Goal: Information Seeking & Learning: Learn about a topic

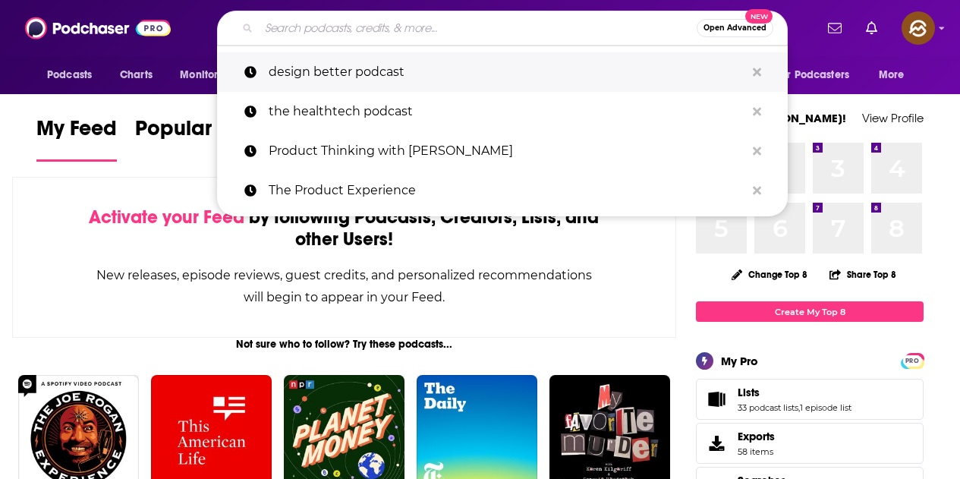
click at [382, 74] on p "design better podcast" at bounding box center [507, 71] width 477 height 39
type input "design better podcast"
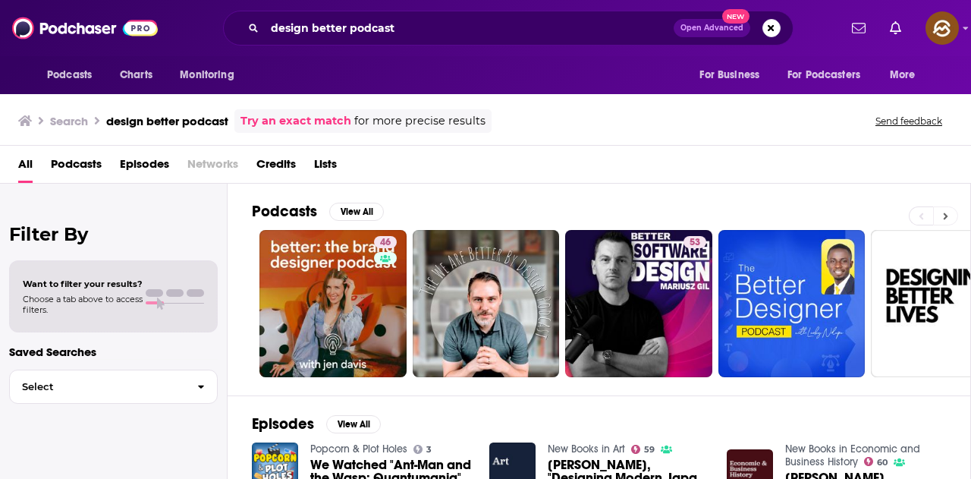
click at [949, 215] on button at bounding box center [945, 215] width 25 height 19
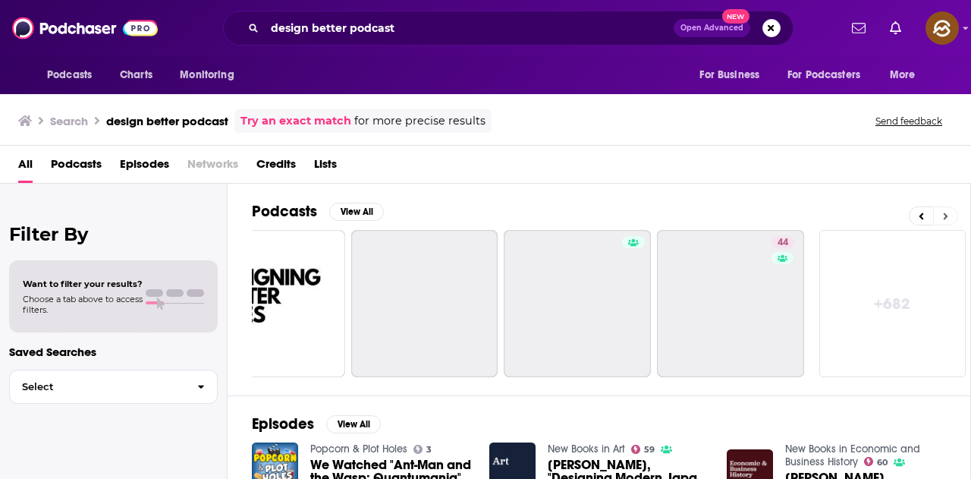
scroll to position [0, 675]
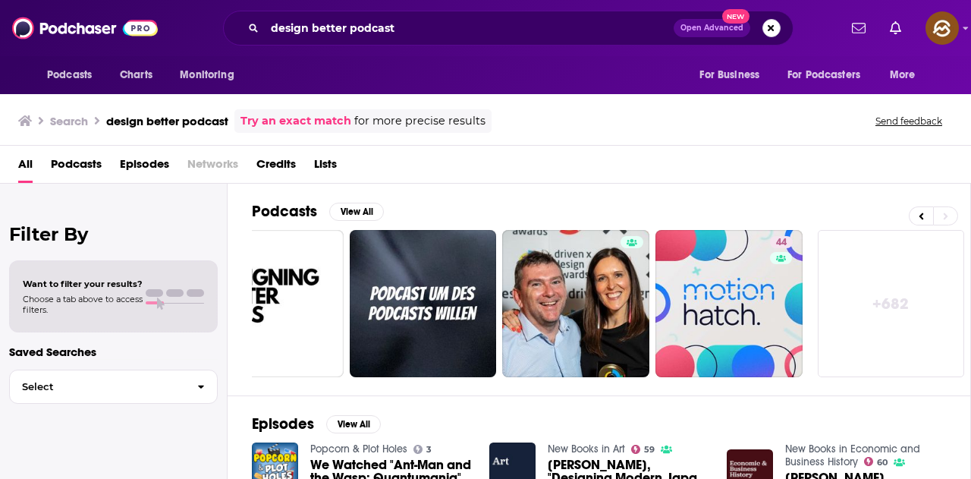
click at [766, 22] on button "Search podcasts, credits, & more..." at bounding box center [772, 28] width 18 height 18
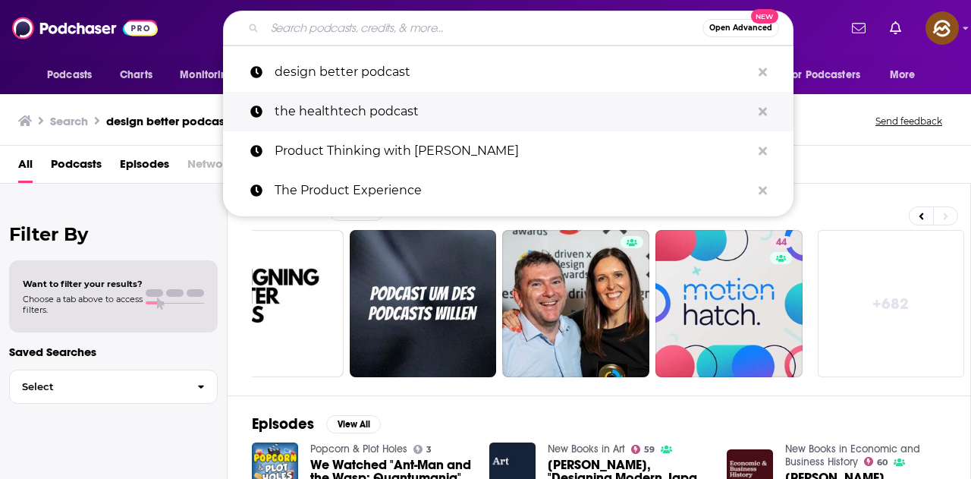
click at [404, 113] on p "the healthtech podcast" at bounding box center [513, 111] width 477 height 39
type input "the healthtech podcast"
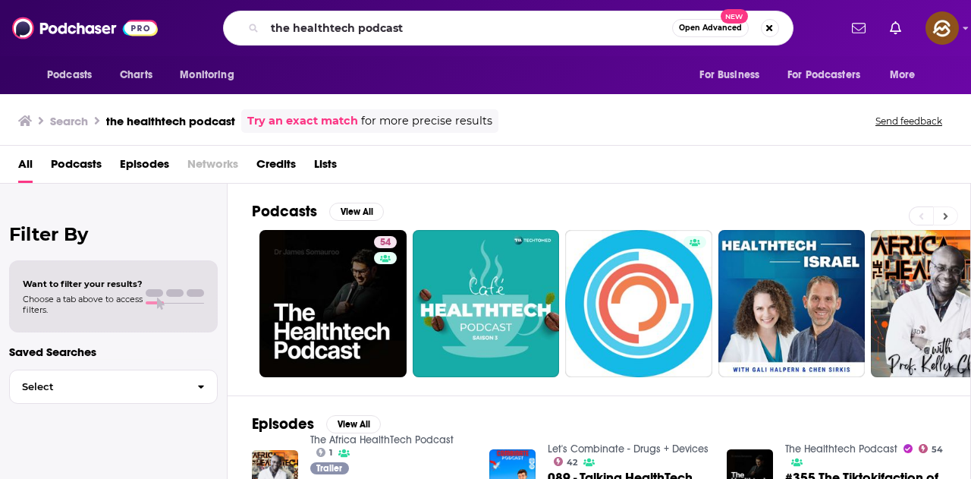
click at [941, 219] on button at bounding box center [945, 215] width 25 height 19
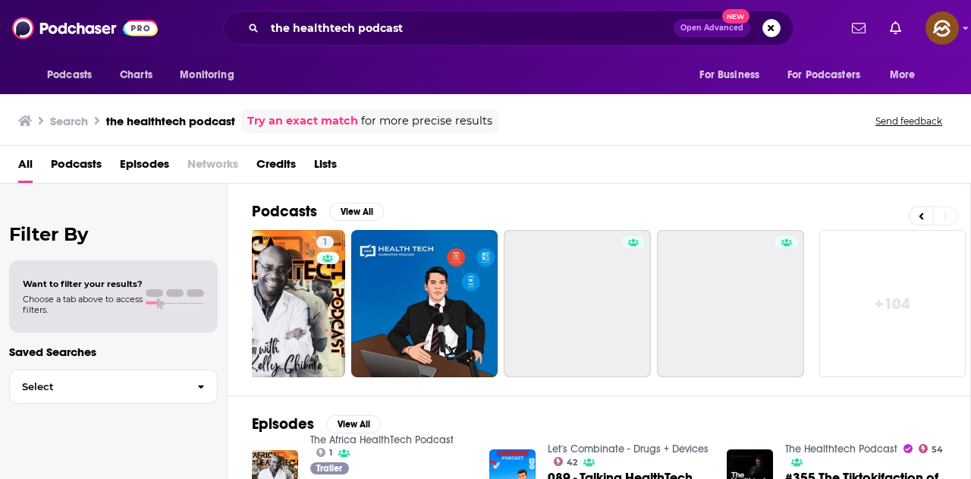
scroll to position [0, 675]
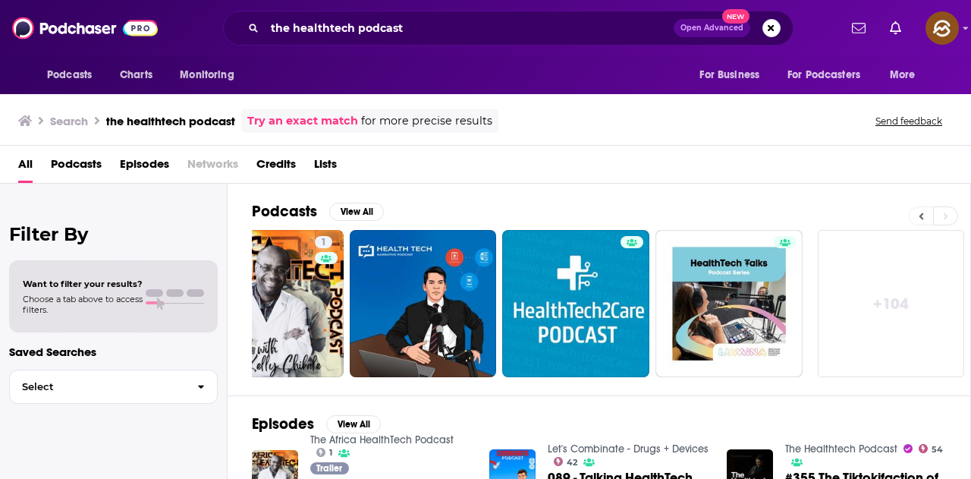
click at [923, 215] on icon at bounding box center [922, 215] width 5 height 7
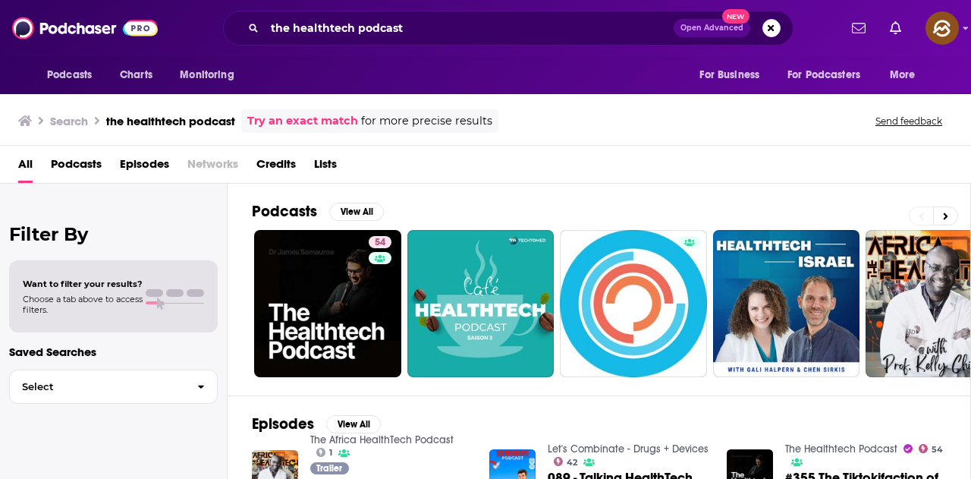
scroll to position [0, 0]
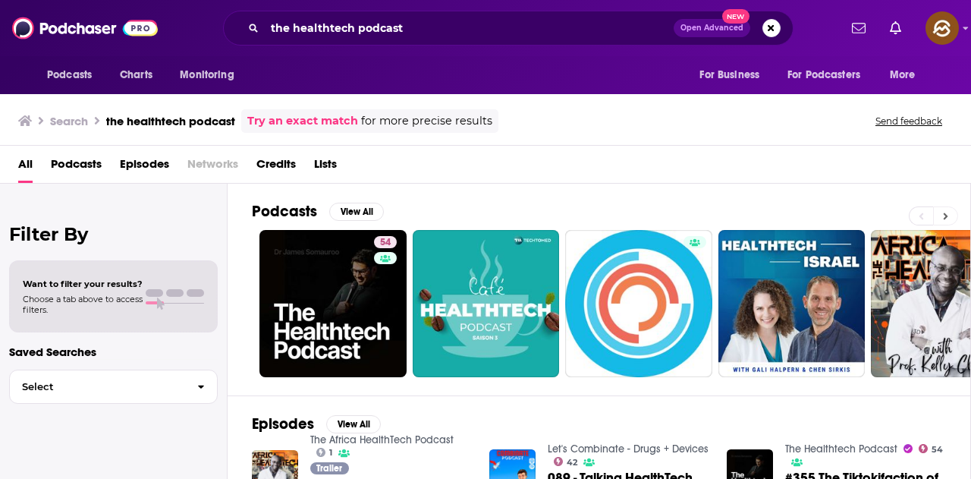
click at [941, 219] on button at bounding box center [945, 215] width 25 height 19
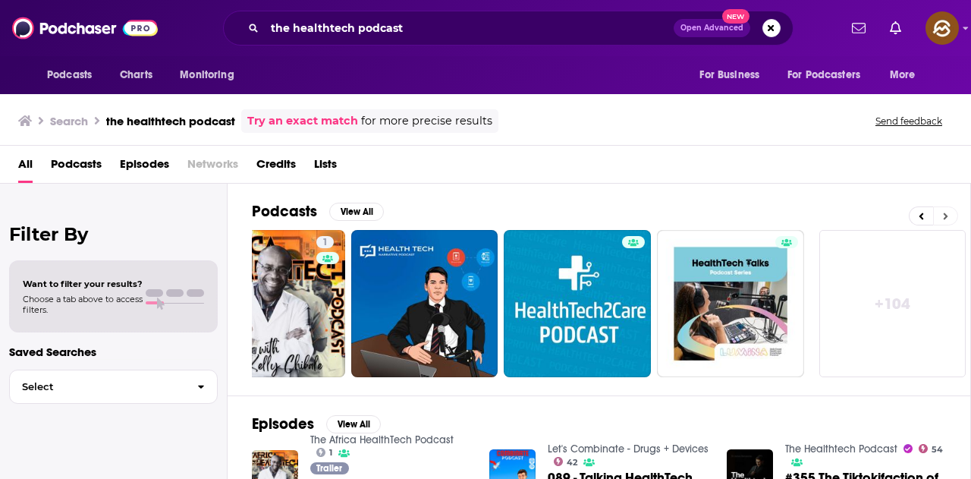
scroll to position [0, 675]
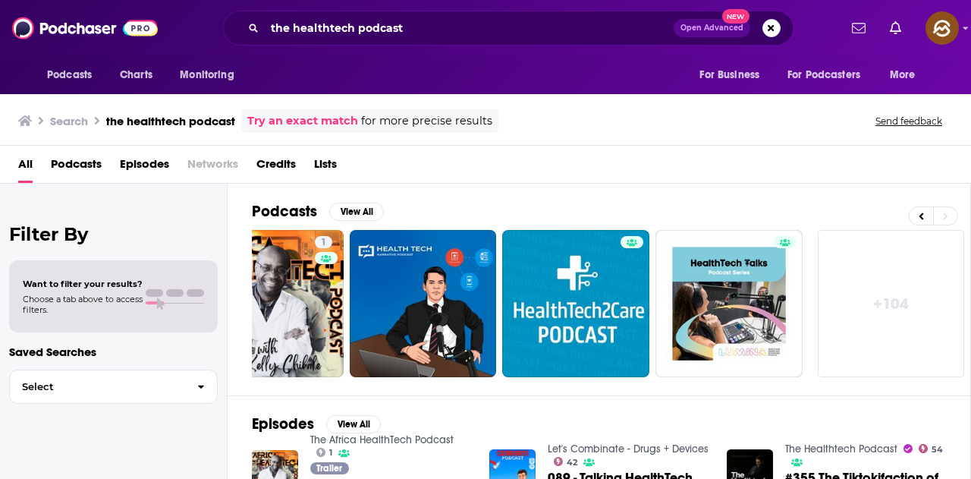
click at [144, 162] on span "Episodes" at bounding box center [144, 167] width 49 height 31
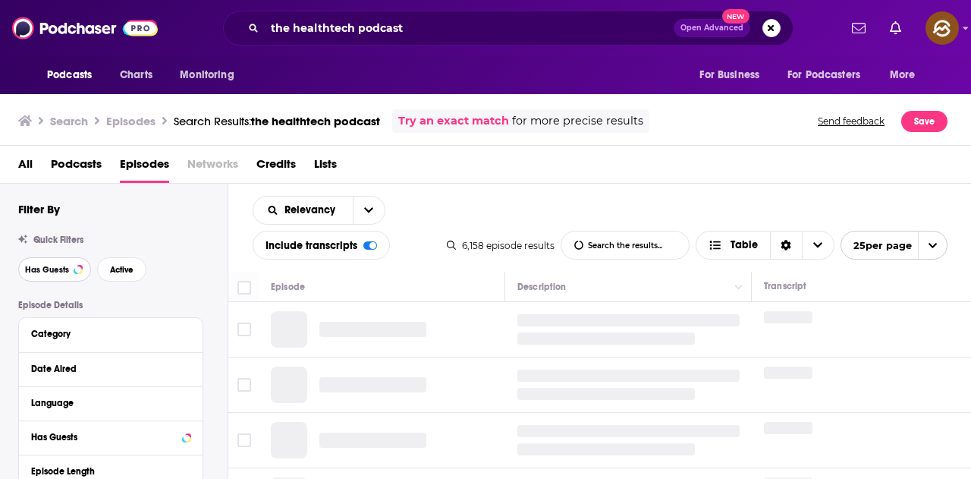
click at [39, 266] on span "Has Guests" at bounding box center [47, 270] width 44 height 8
click at [119, 271] on span "Active" at bounding box center [122, 270] width 24 height 8
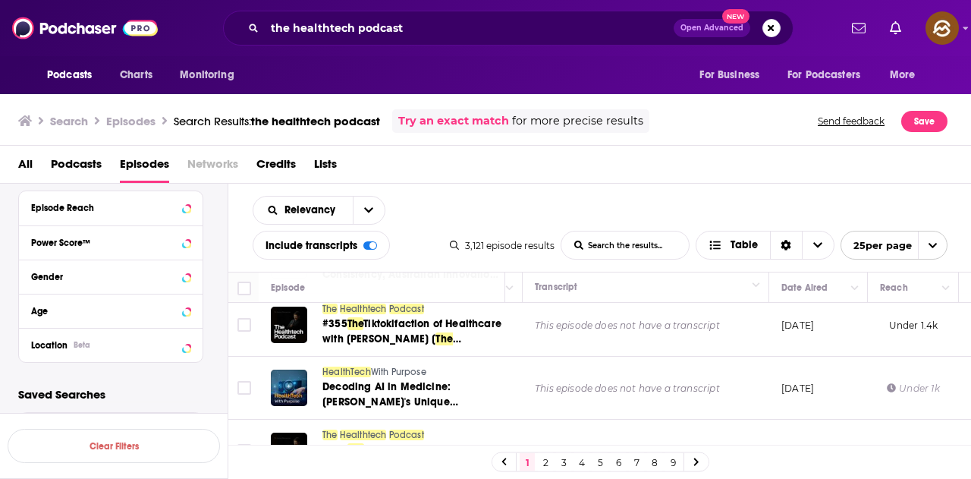
scroll to position [409, 0]
click at [187, 345] on icon at bounding box center [186, 344] width 7 height 4
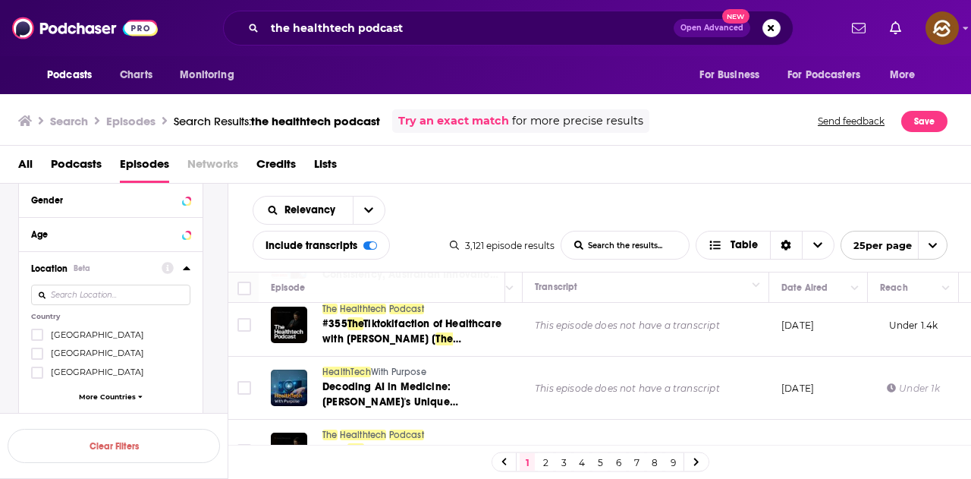
click at [76, 330] on span "[GEOGRAPHIC_DATA]" at bounding box center [97, 334] width 93 height 11
click at [37, 339] on input "multiSelectOption-unitedstates-0" at bounding box center [37, 339] width 0 height 0
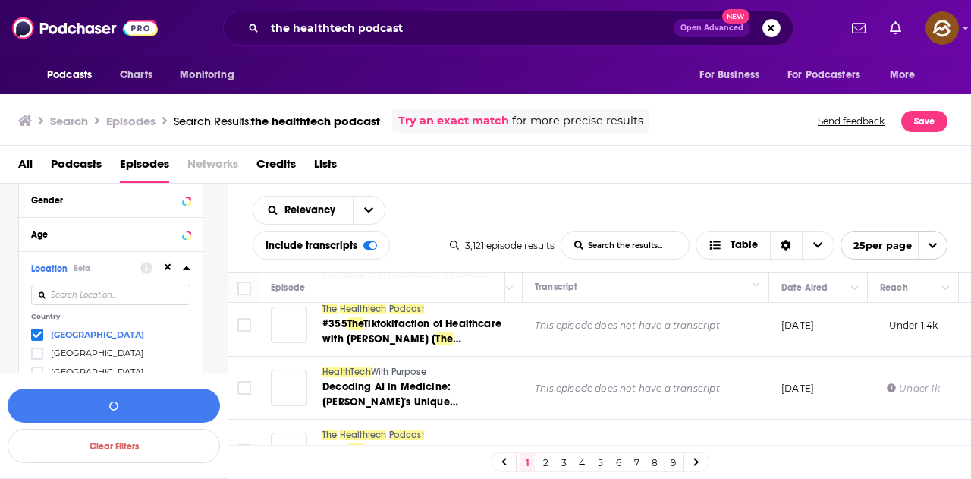
click at [41, 332] on icon at bounding box center [37, 335] width 9 height 7
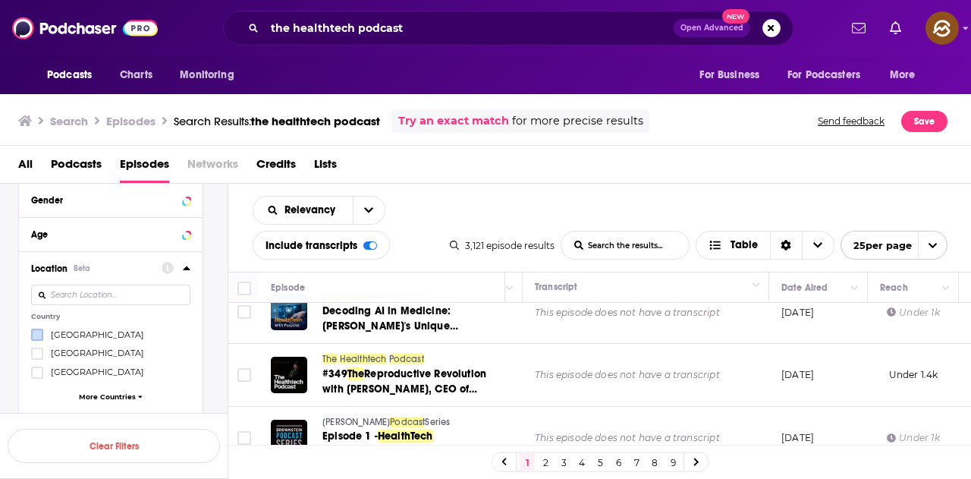
scroll to position [76, 229]
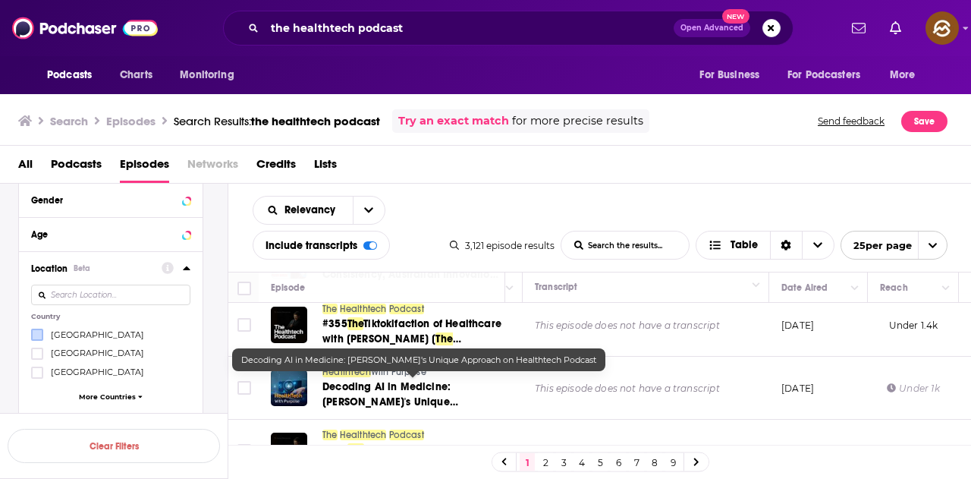
click at [439, 386] on span "Decoding AI in Medicine: Michal Shares Kahun's Unique Approach on" at bounding box center [391, 401] width 136 height 43
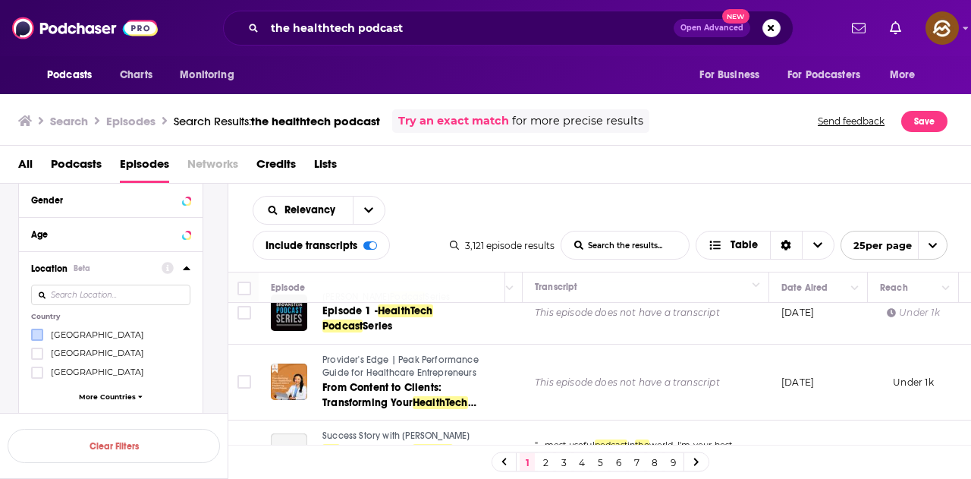
scroll to position [304, 229]
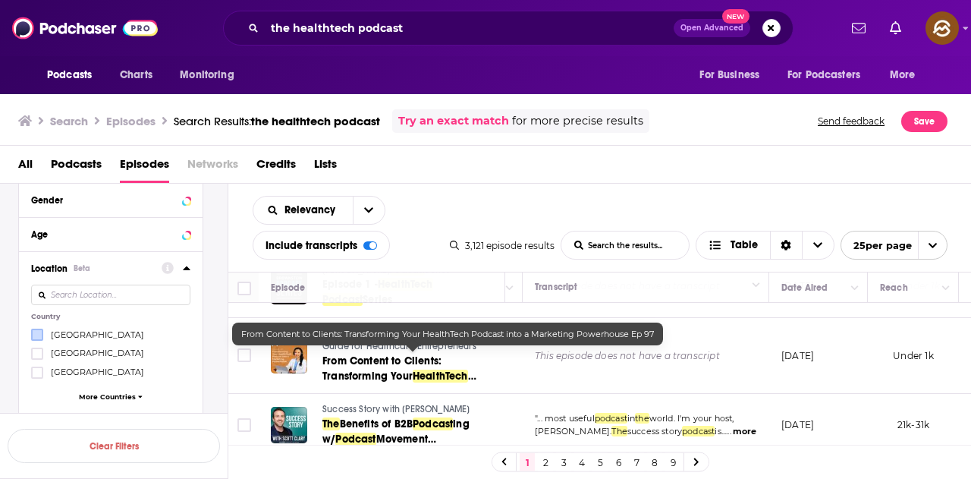
click at [415, 360] on span "From Content to Clients: Transforming Your" at bounding box center [382, 368] width 119 height 28
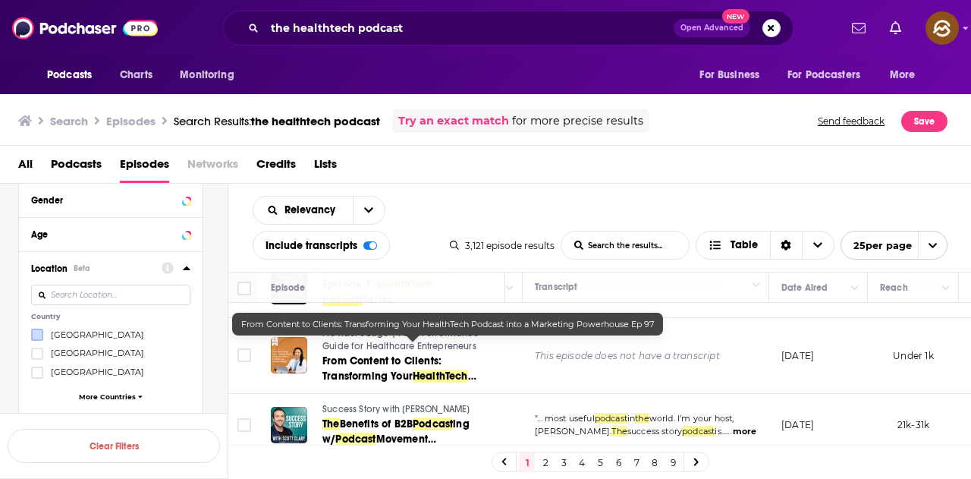
scroll to position [379, 229]
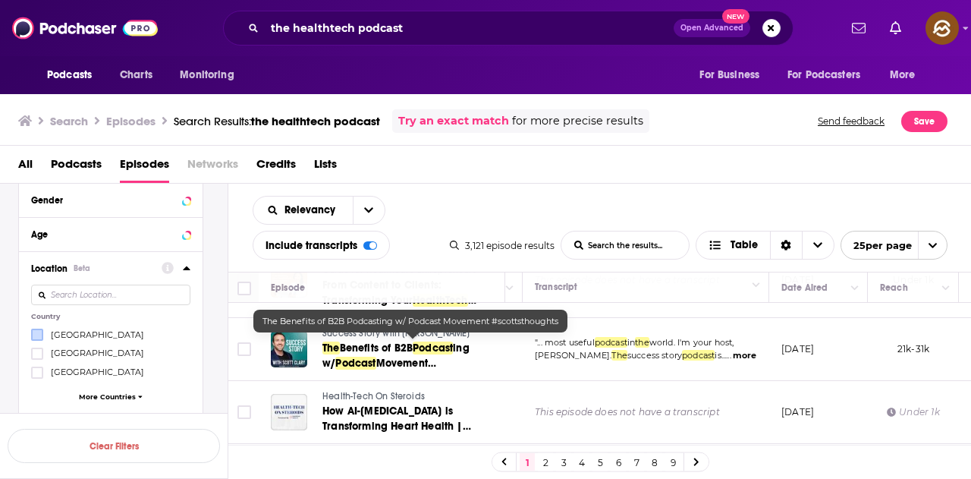
click at [464, 351] on link "The Benefits of B2B Podcast ing w/ Podcast Movement #scottsthoughts" at bounding box center [413, 356] width 181 height 30
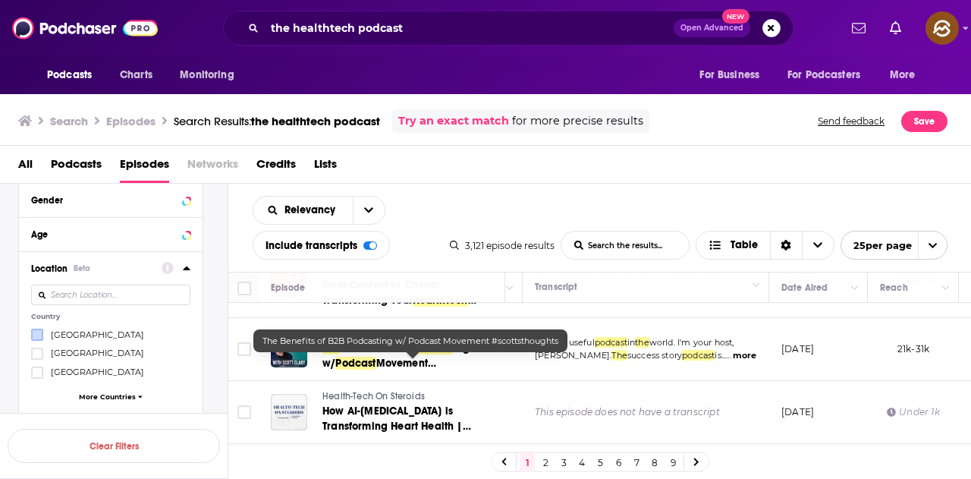
scroll to position [455, 229]
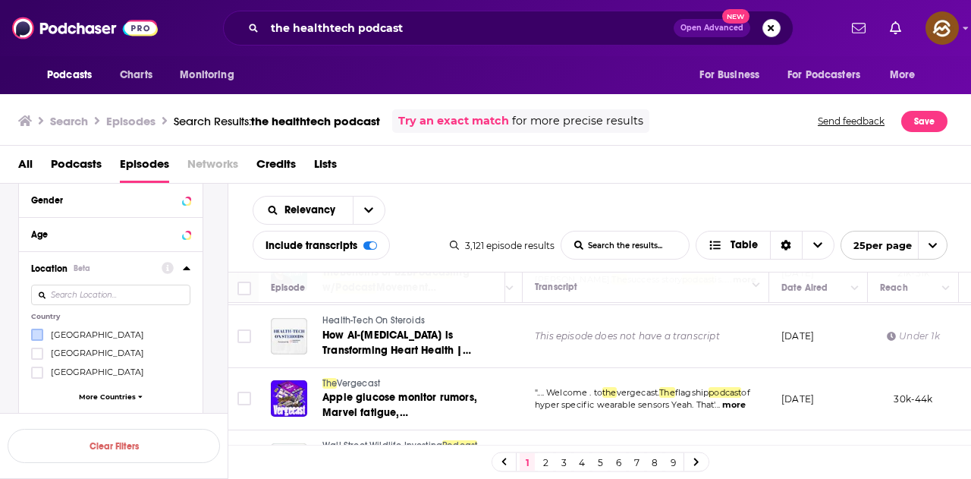
click at [773, 33] on button "Search podcasts, credits, & more..." at bounding box center [772, 28] width 18 height 18
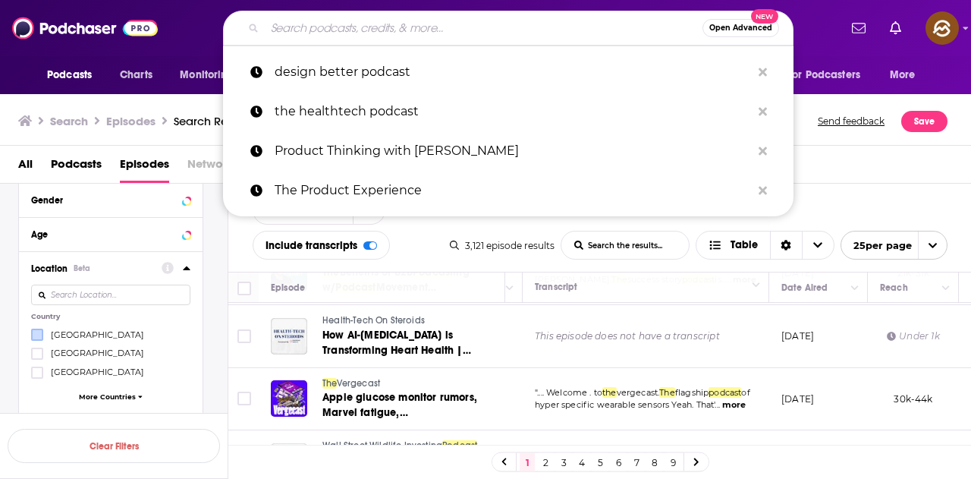
paste input "Women in Tech Podcast by Espree Devora"
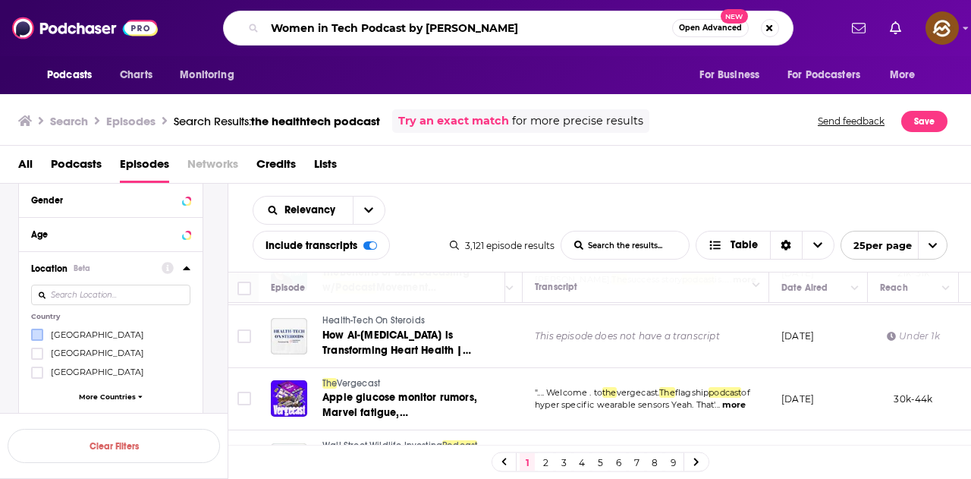
type input "Women in Tech Podcast by Espree Devora"
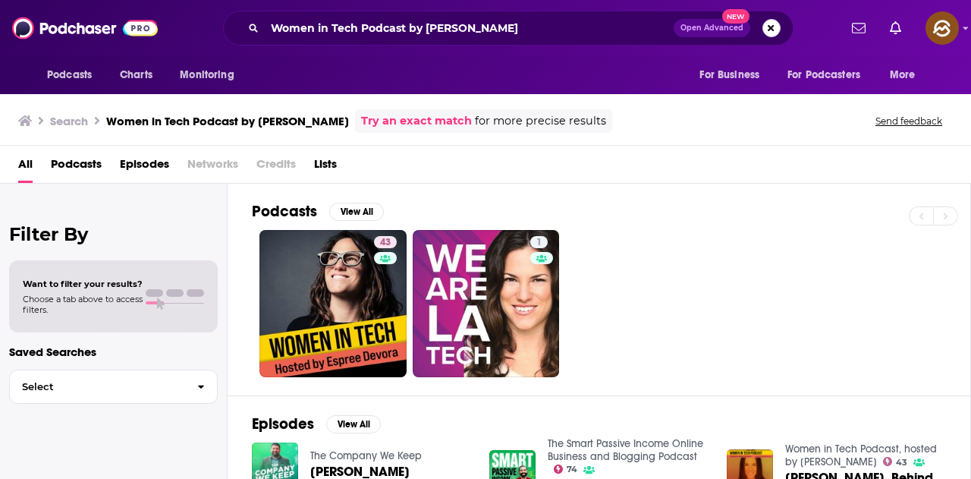
click at [778, 24] on button "Search podcasts, credits, & more..." at bounding box center [772, 28] width 18 height 18
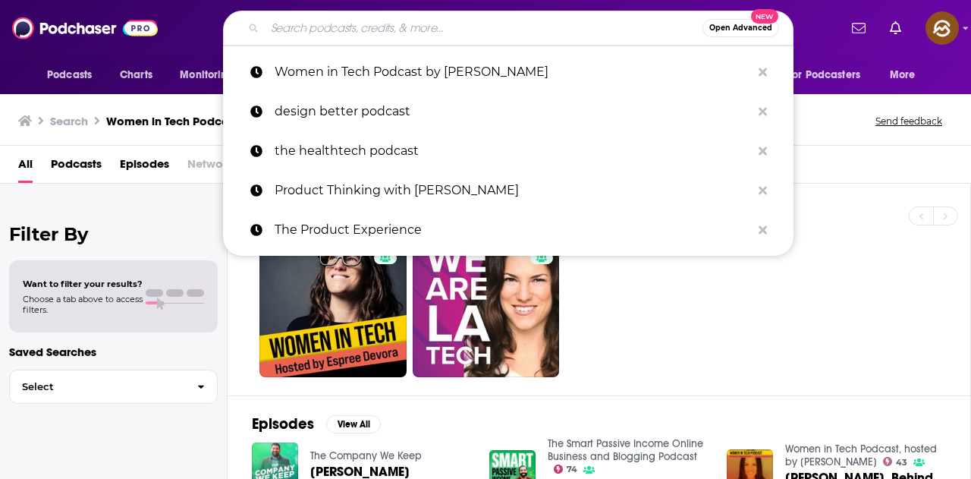
paste input "The Women in Tech Show"
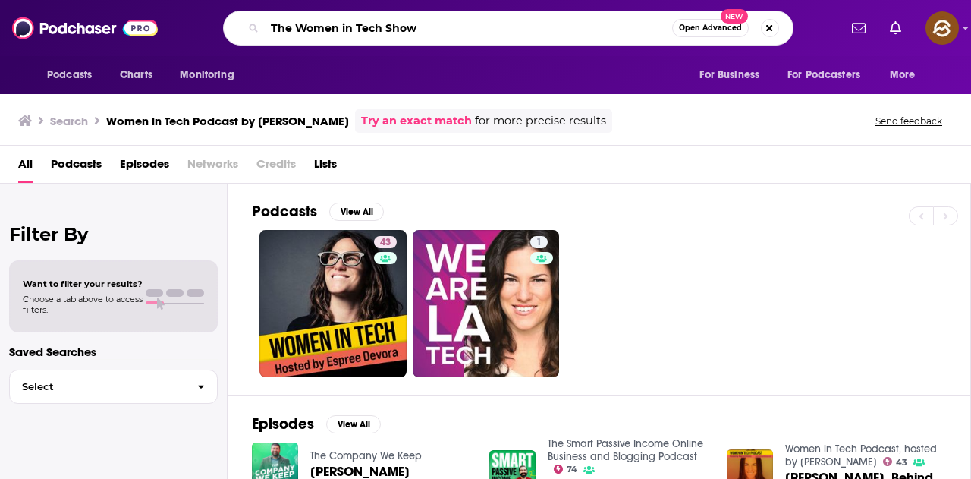
type input "The Women in Tech Show"
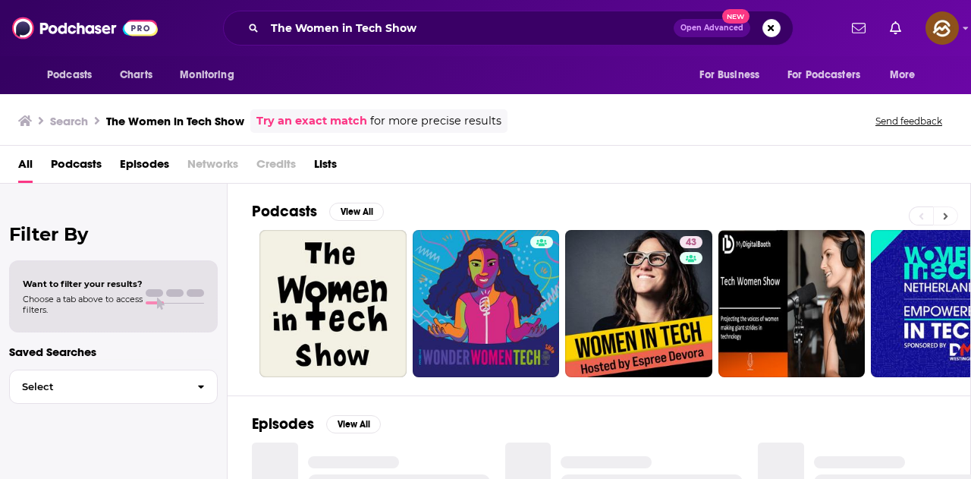
click at [947, 209] on button at bounding box center [945, 215] width 25 height 19
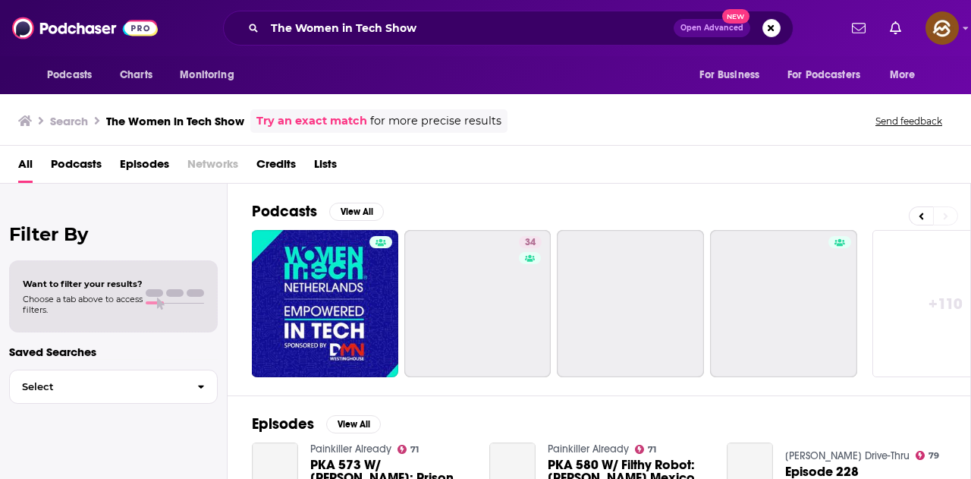
scroll to position [0, 675]
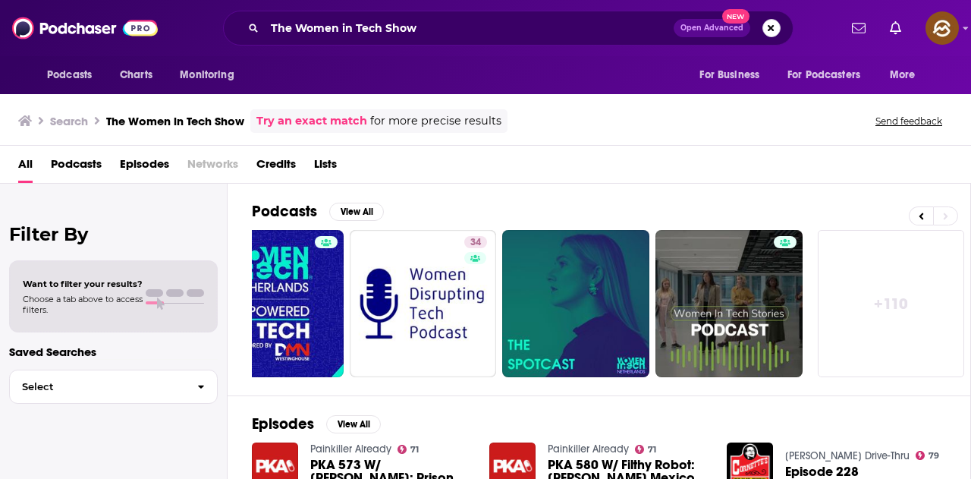
click at [769, 26] on button "Search podcasts, credits, & more..." at bounding box center [772, 28] width 18 height 18
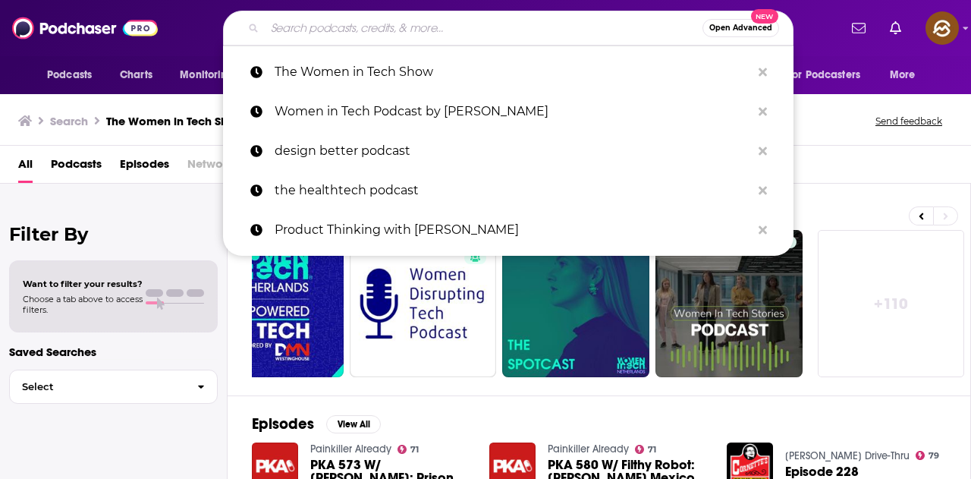
paste input "Women In Tech"
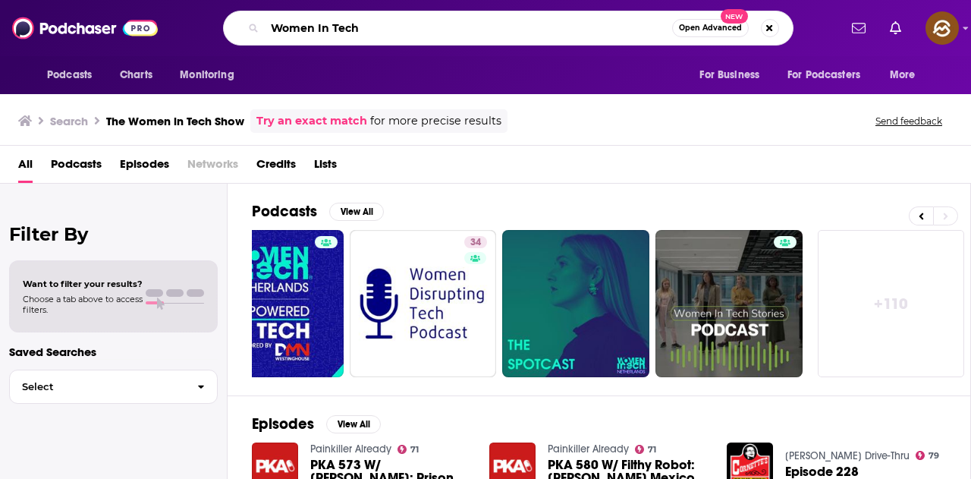
type input "Women In Tech"
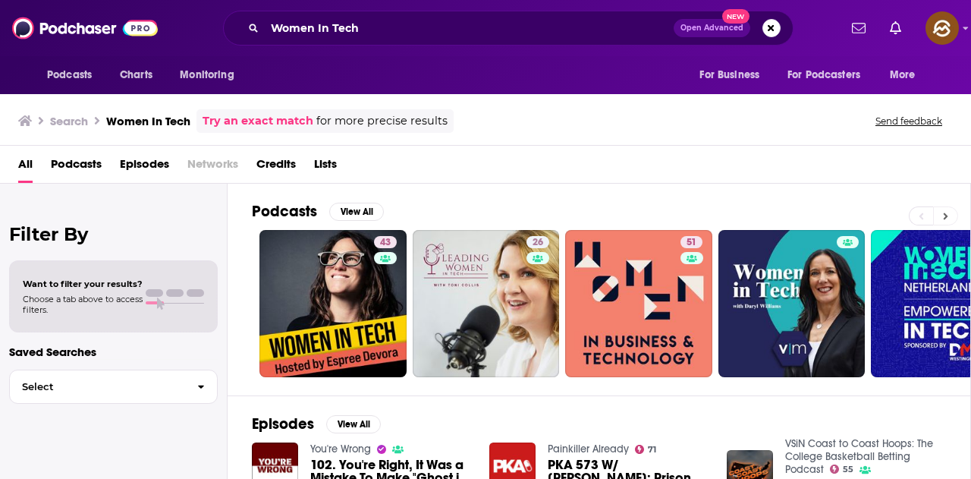
click at [946, 217] on icon at bounding box center [946, 215] width 5 height 7
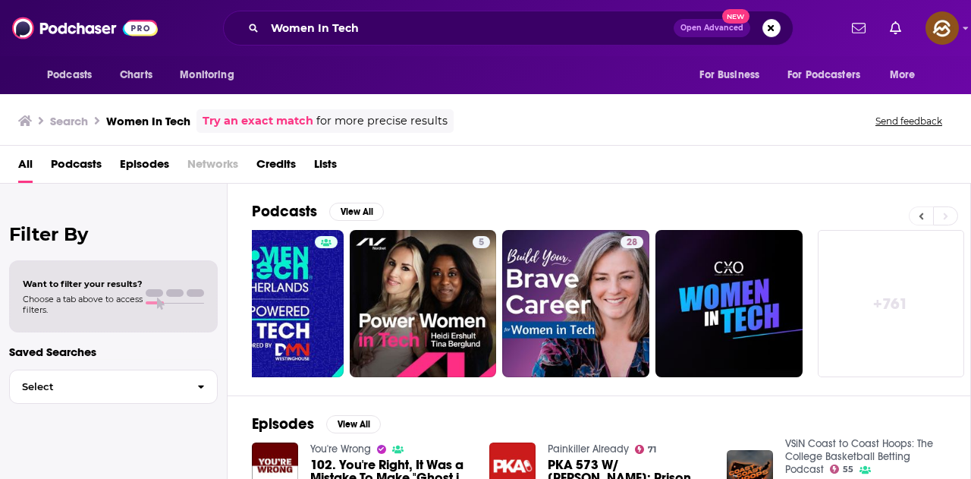
click at [920, 215] on icon at bounding box center [921, 216] width 5 height 11
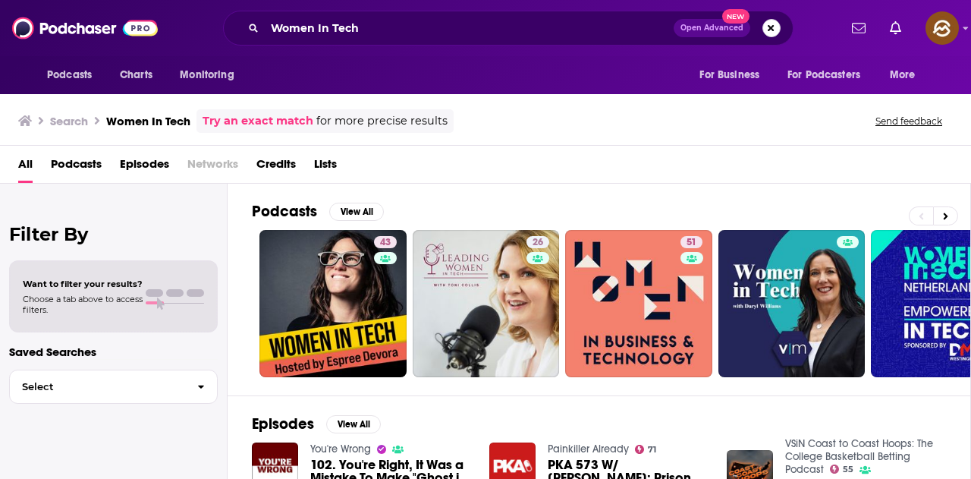
click at [774, 30] on button "Search podcasts, credits, & more..." at bounding box center [772, 28] width 18 height 18
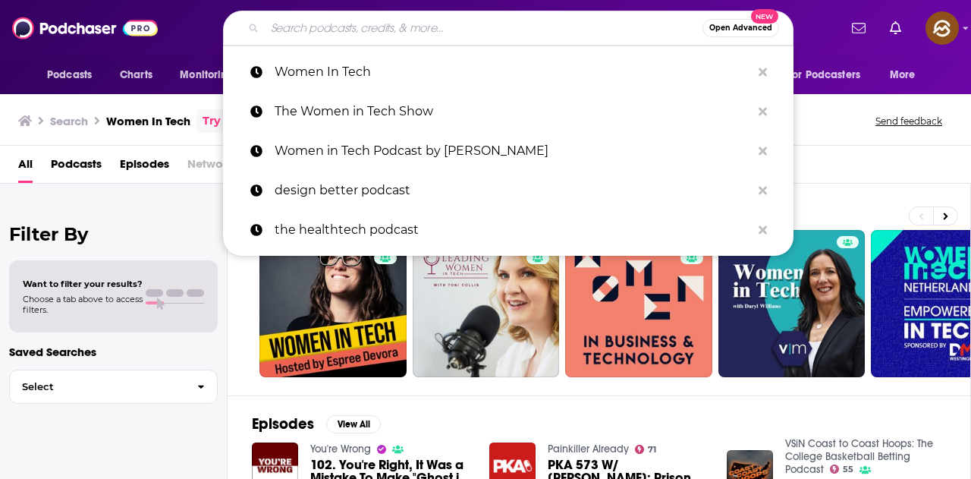
paste input "TechGirl Podcast"
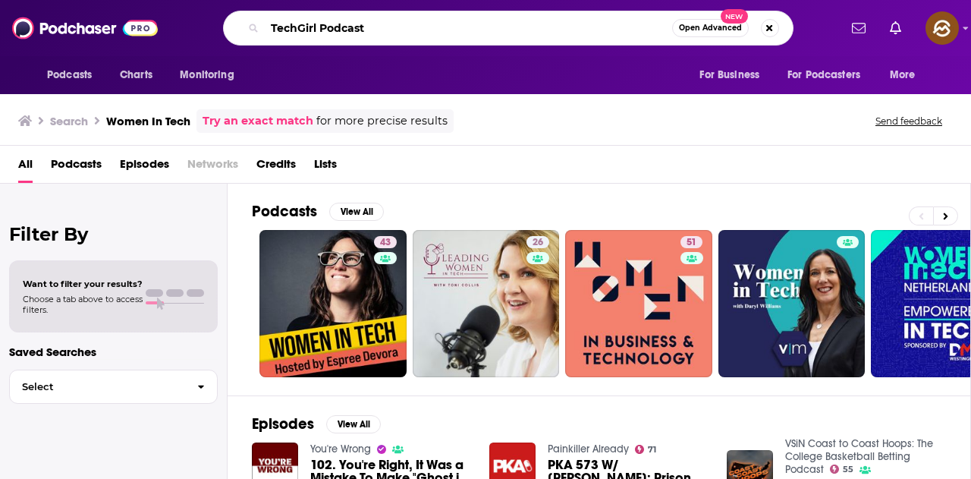
type input "TechGirl Podcast"
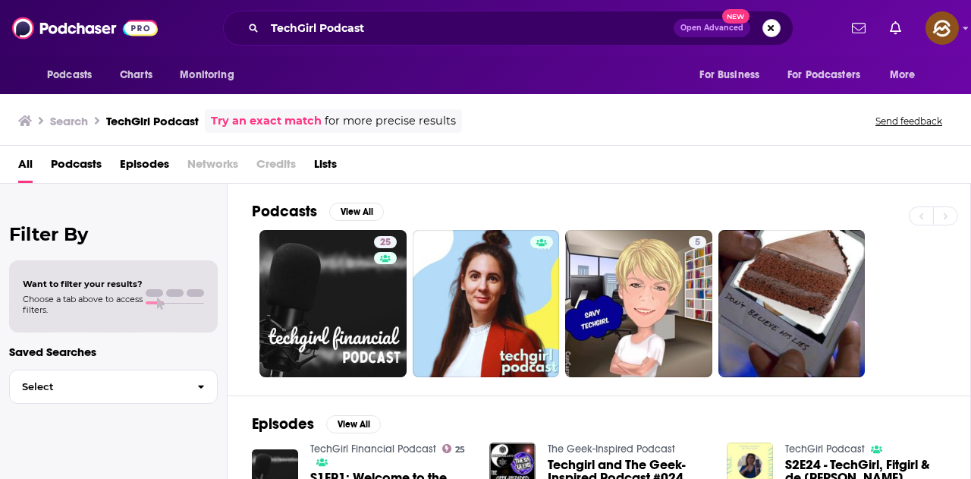
click at [773, 31] on button "Search podcasts, credits, & more..." at bounding box center [772, 28] width 18 height 18
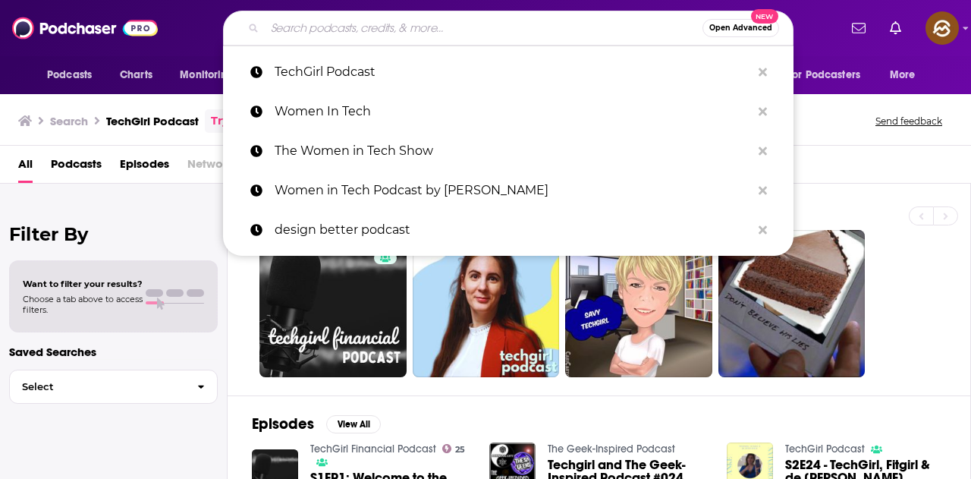
paste input "Women Talk Tech"
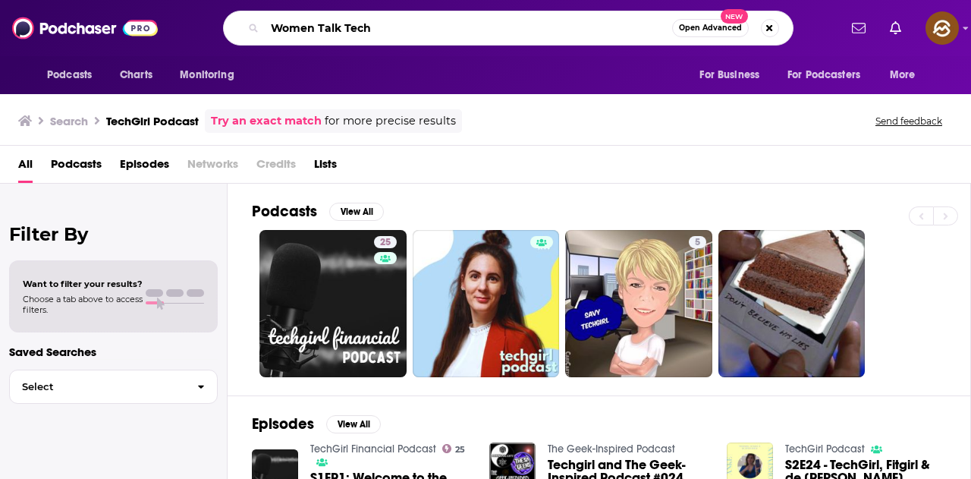
type input "Women Talk Tech"
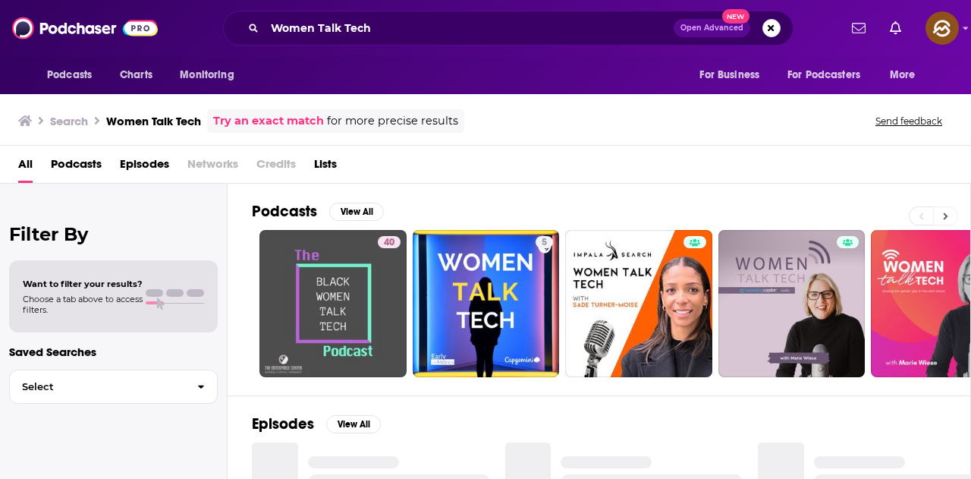
click at [947, 218] on icon at bounding box center [945, 216] width 5 height 11
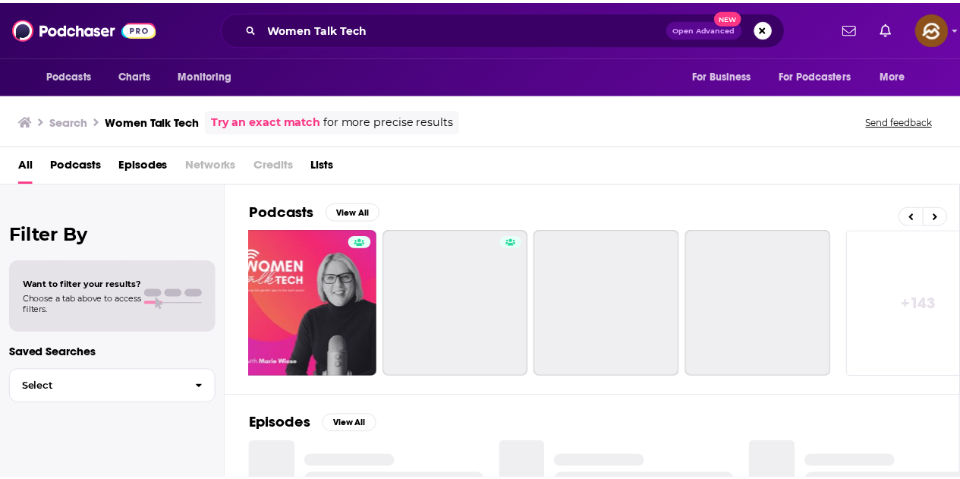
scroll to position [0, 675]
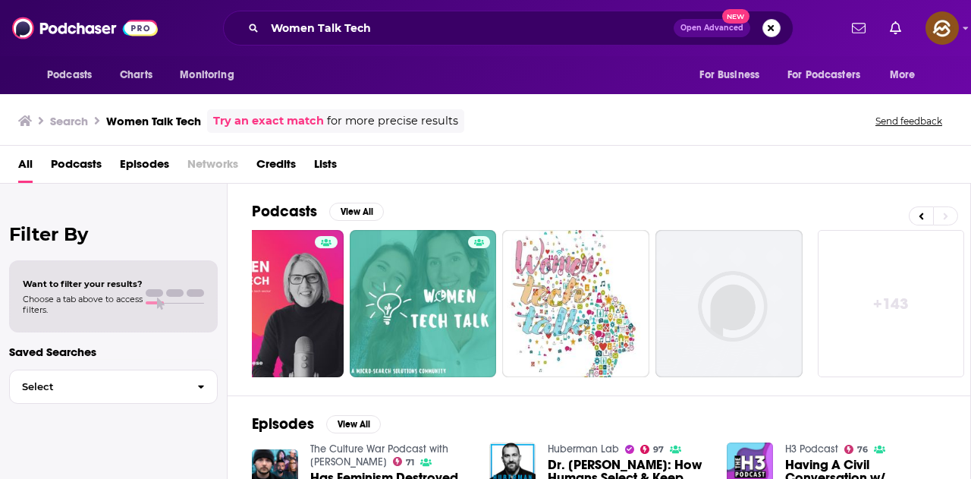
click at [770, 27] on button "Search podcasts, credits, & more..." at bounding box center [772, 28] width 18 height 18
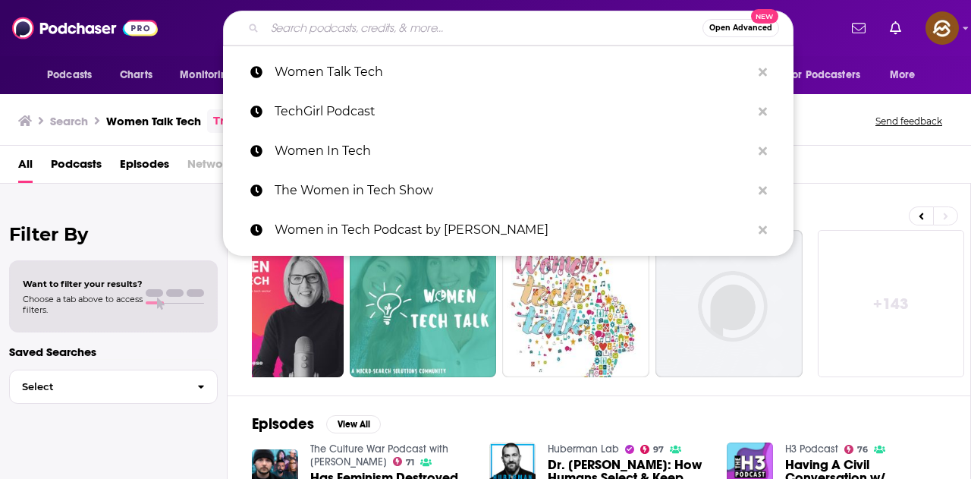
paste input "Deeper Than Tech"
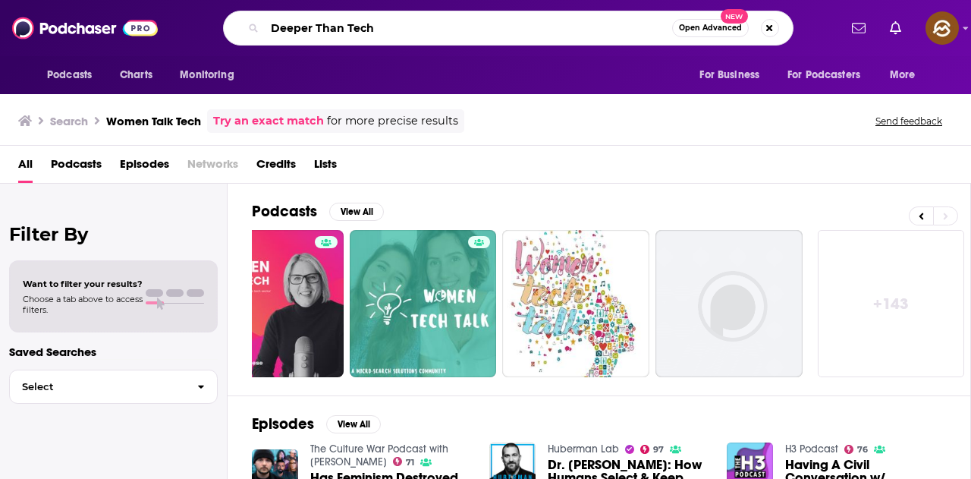
type input "Deeper Than Tech"
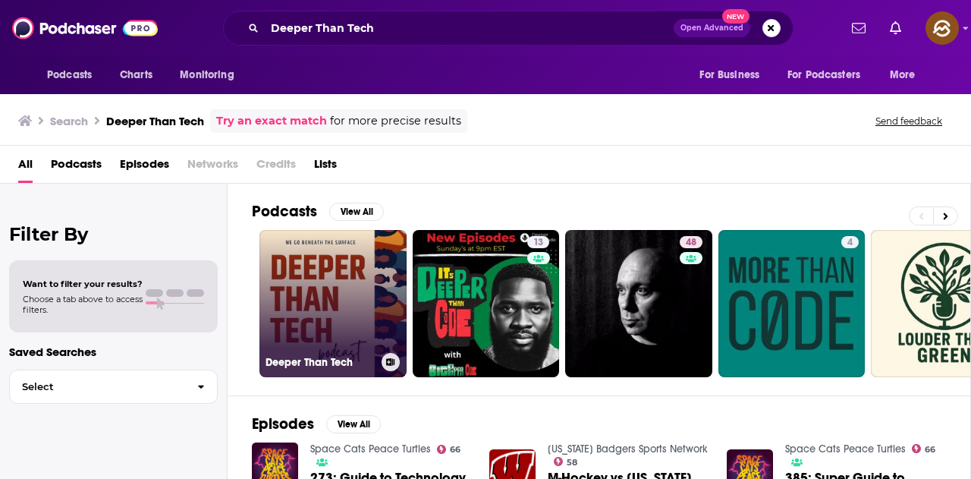
click at [322, 281] on link "Deeper Than Tech" at bounding box center [333, 303] width 147 height 147
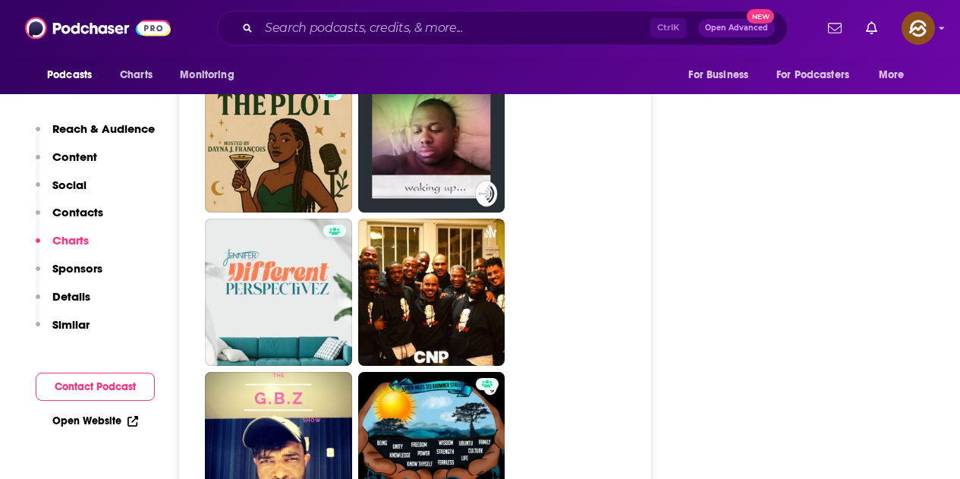
scroll to position [3870, 0]
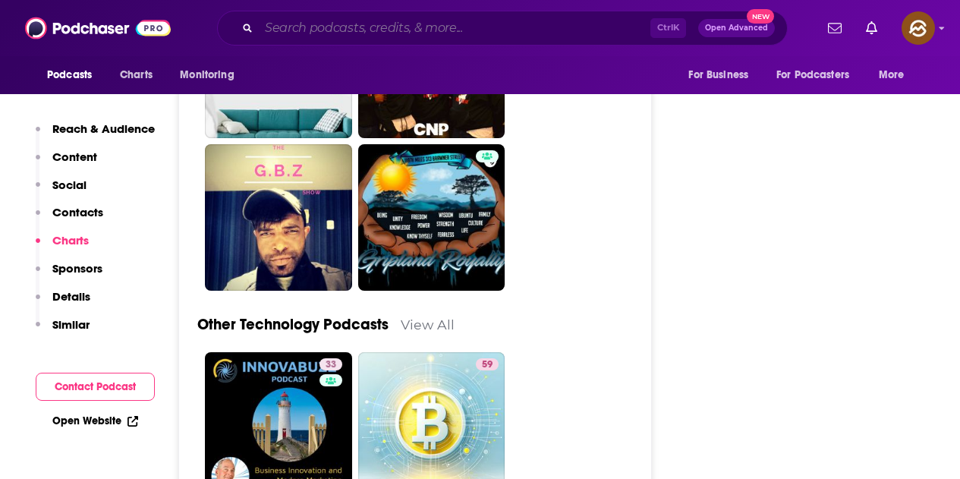
click at [584, 23] on input "Search podcasts, credits, & more..." at bounding box center [455, 28] width 392 height 24
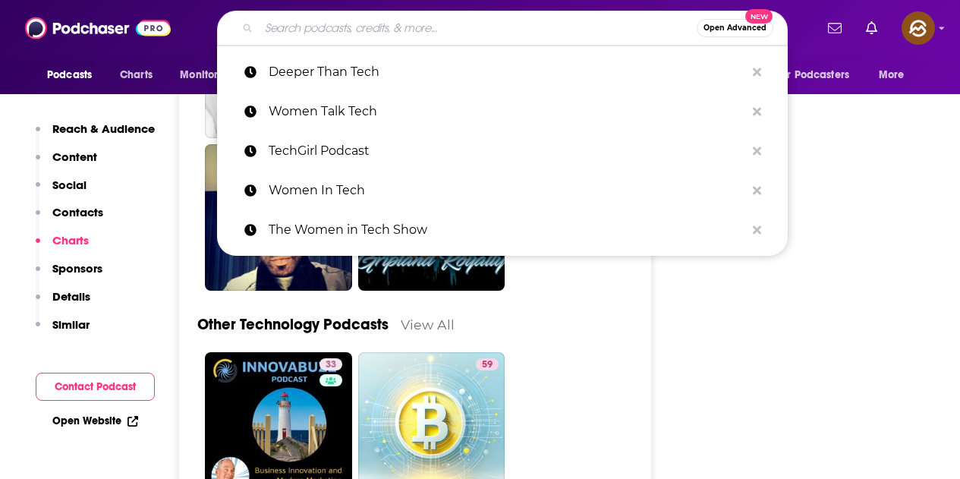
paste input "Code First Girls Podcast"
type input "Code First Girls Podcast"
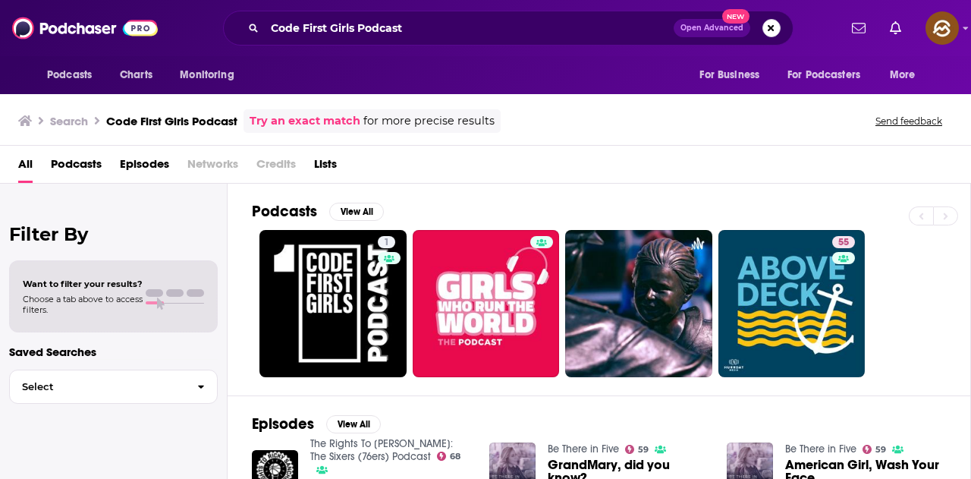
click at [774, 26] on button "Search podcasts, credits, & more..." at bounding box center [772, 28] width 18 height 18
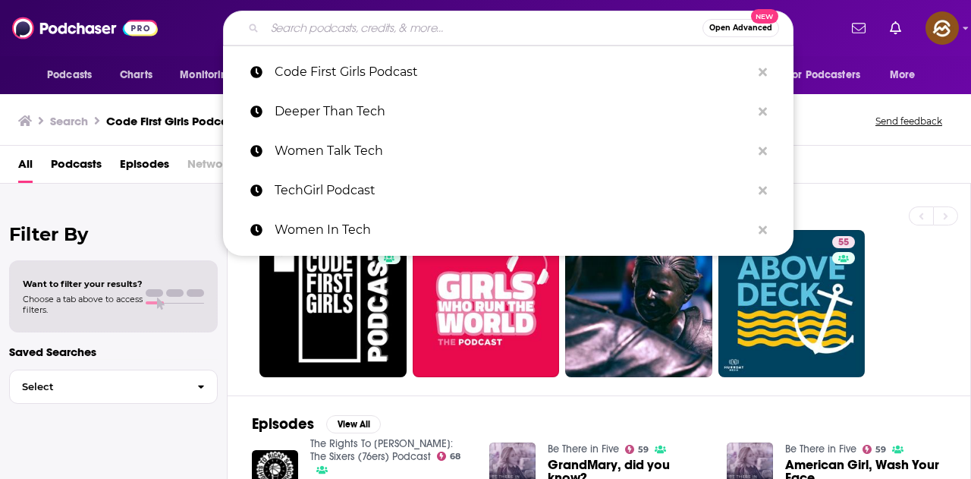
paste input "SheCanCode's Spilling The T"
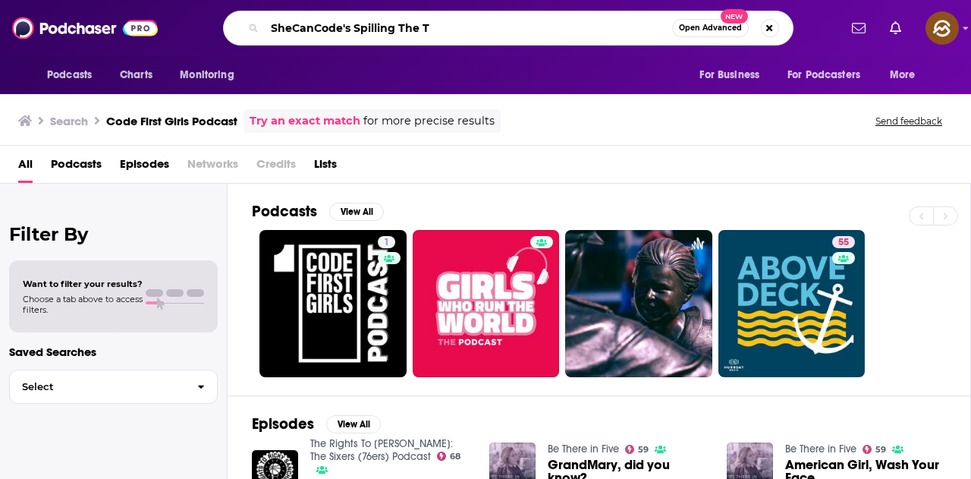
type input "SheCanCode's Spilling The T"
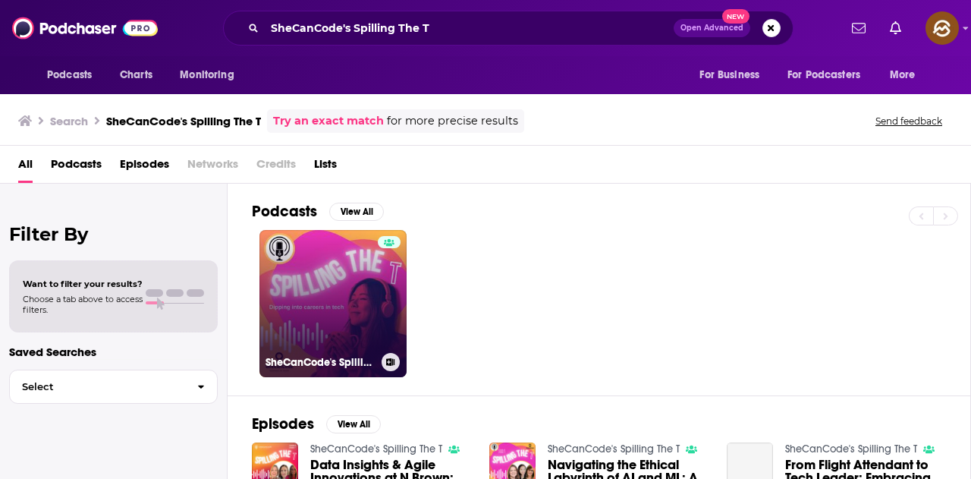
click at [356, 300] on link "SheCanCode's Spilling The T" at bounding box center [333, 303] width 147 height 147
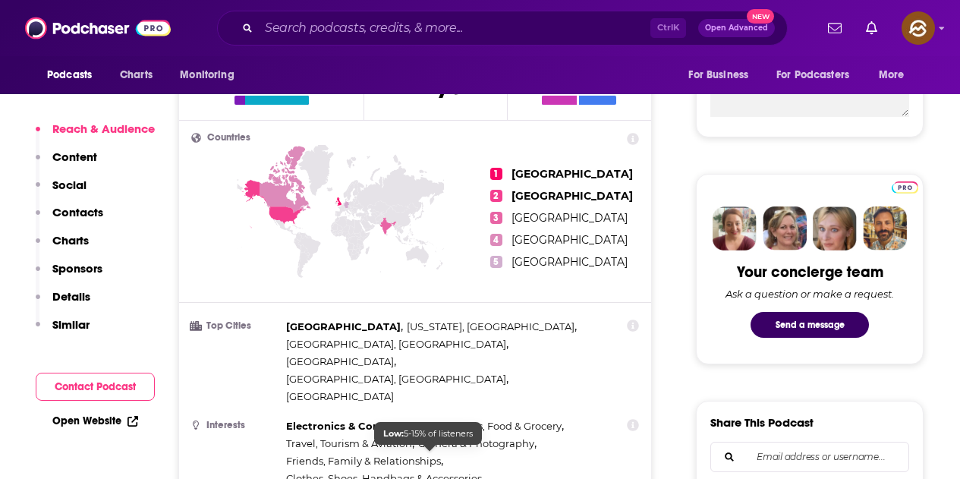
scroll to position [835, 0]
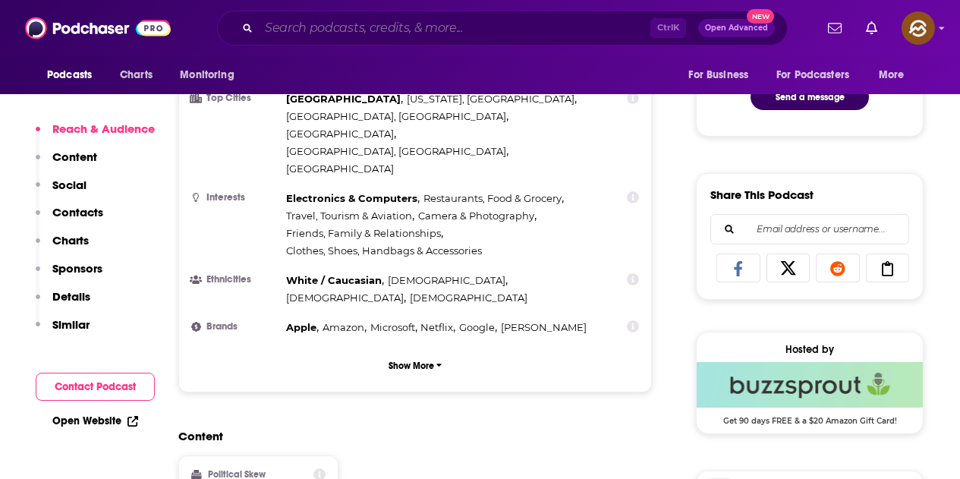
click at [611, 24] on input "Search podcasts, credits, & more..." at bounding box center [455, 28] width 392 height 24
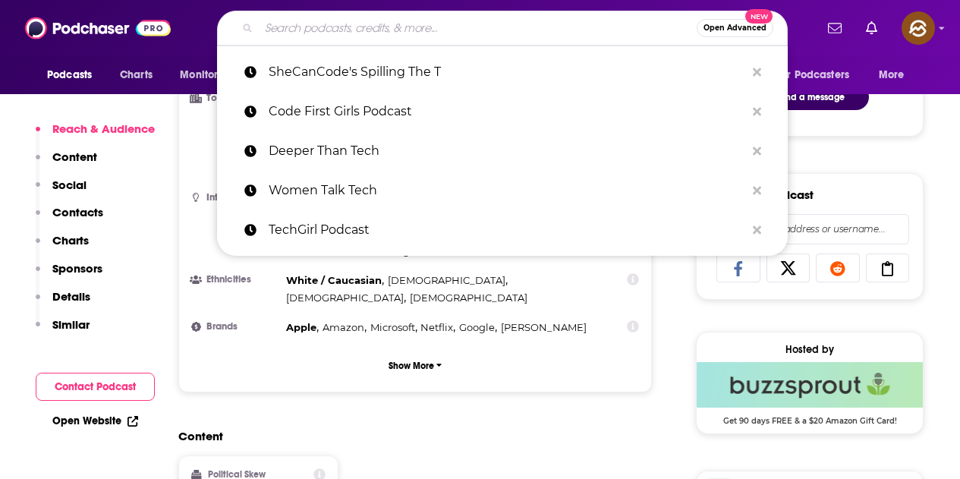
paste input "2x Women in Tech"
type input "2x Women in Tech"
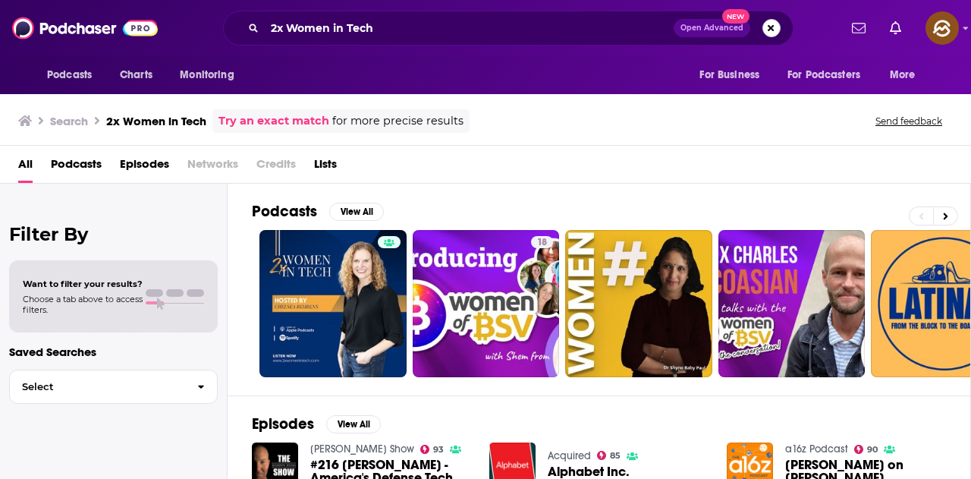
click at [772, 30] on button "Search podcasts, credits, & more..." at bounding box center [772, 28] width 18 height 18
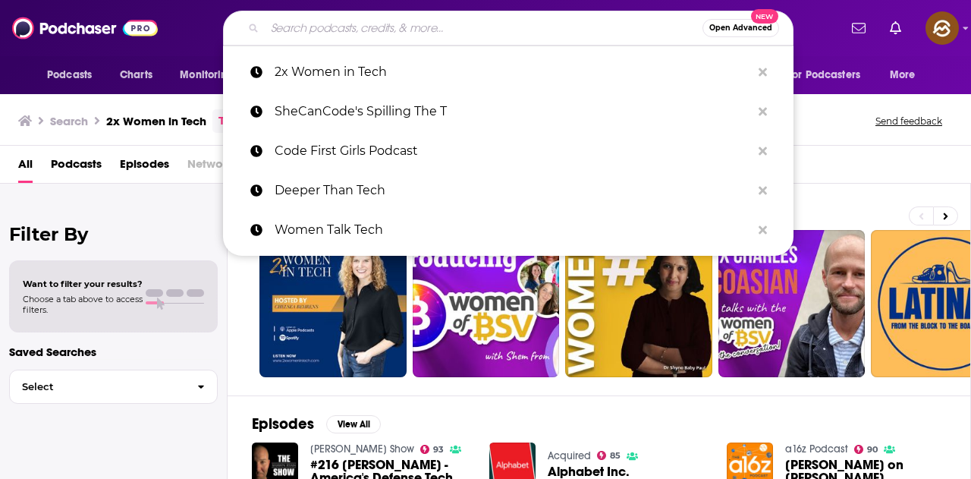
paste input "SFTP Podcast"
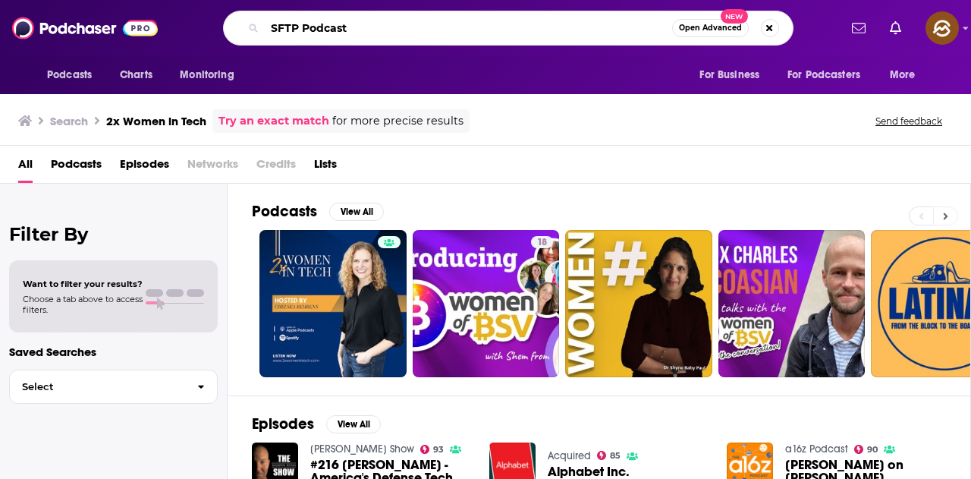
type input "SFTP Podcast"
click at [949, 213] on button at bounding box center [945, 215] width 25 height 19
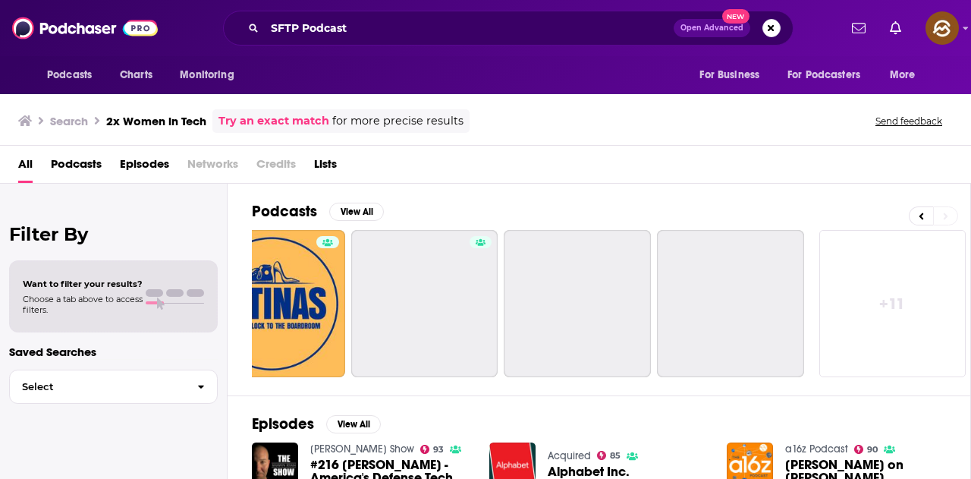
scroll to position [0, 675]
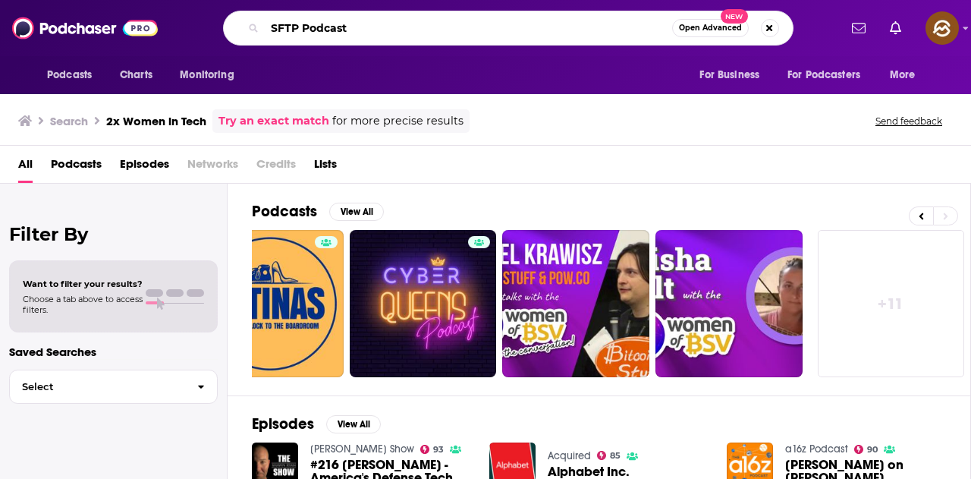
click at [630, 26] on input "SFTP Podcast" at bounding box center [469, 28] width 408 height 24
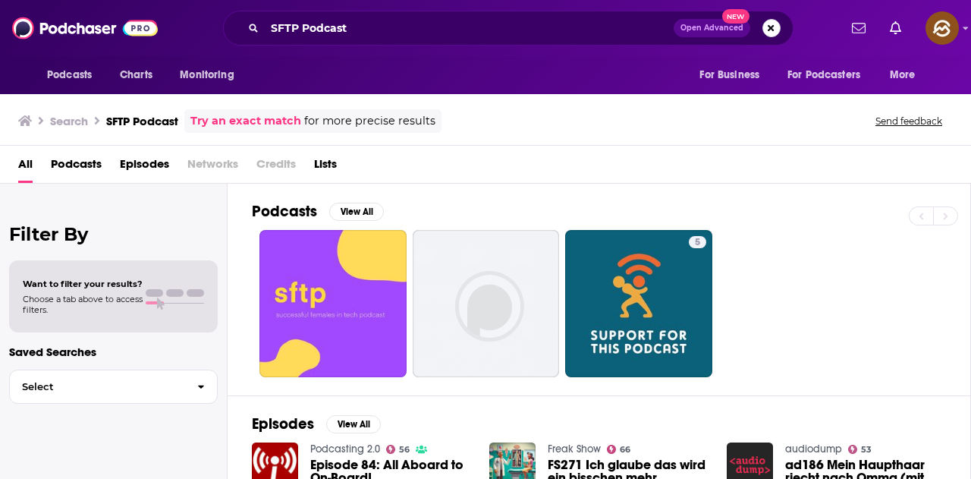
click at [773, 33] on button "Search podcasts, credits, & more..." at bounding box center [772, 28] width 18 height 18
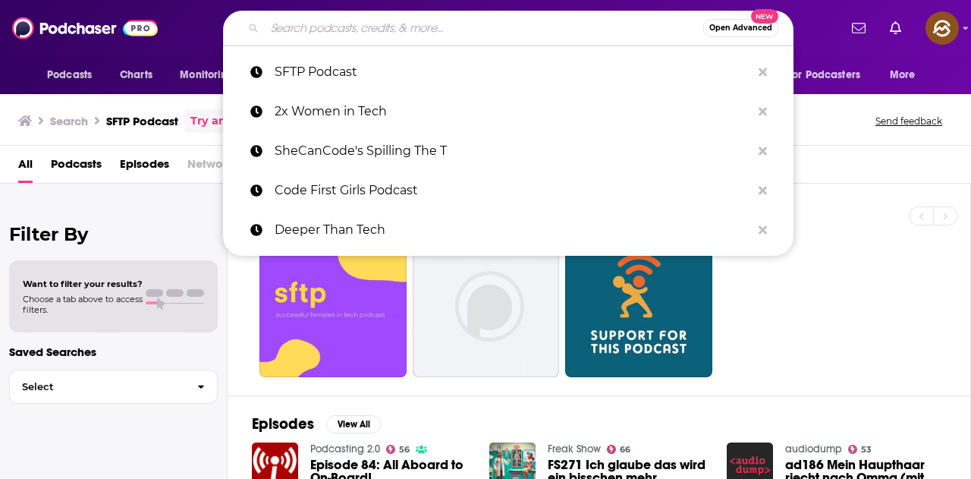
paste input "Extraordinary Women in Tech"
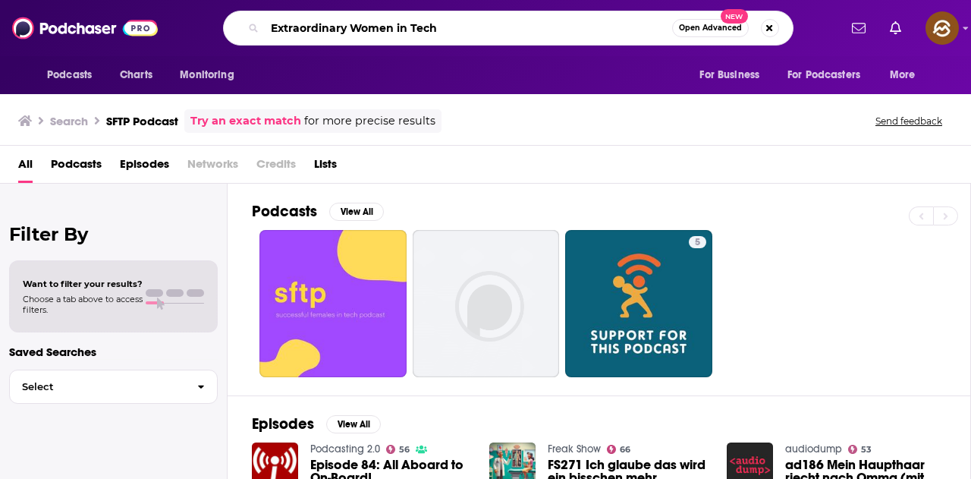
type input "Extraordinary Women in Tech"
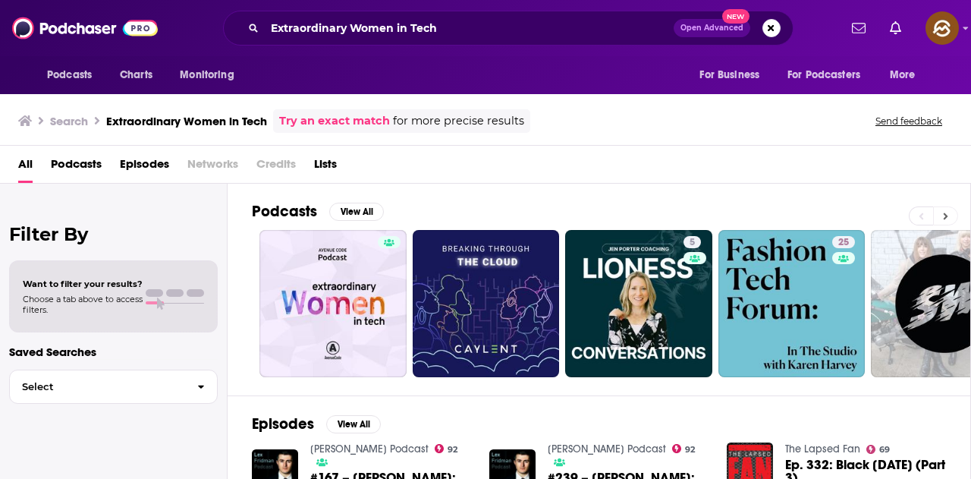
click at [948, 219] on icon at bounding box center [945, 216] width 5 height 11
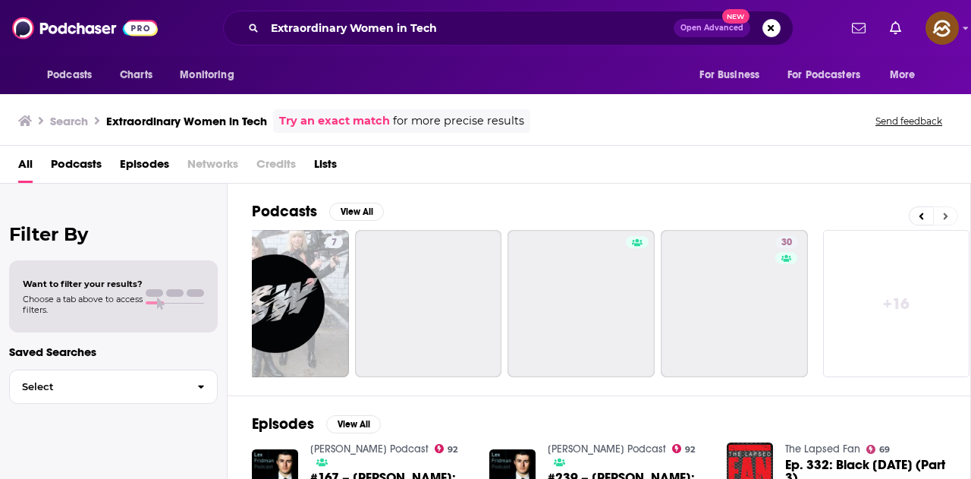
scroll to position [0, 675]
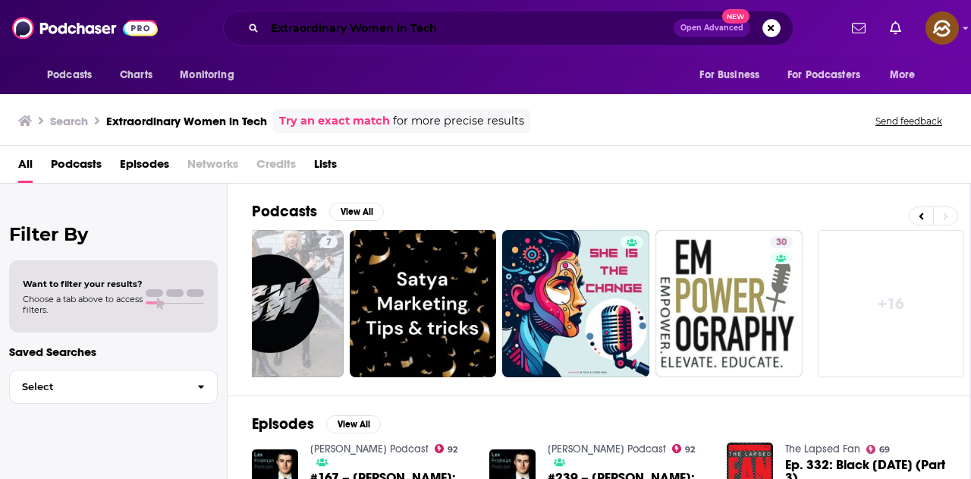
click at [661, 36] on input "Extraordinary Women in Tech" at bounding box center [469, 28] width 409 height 24
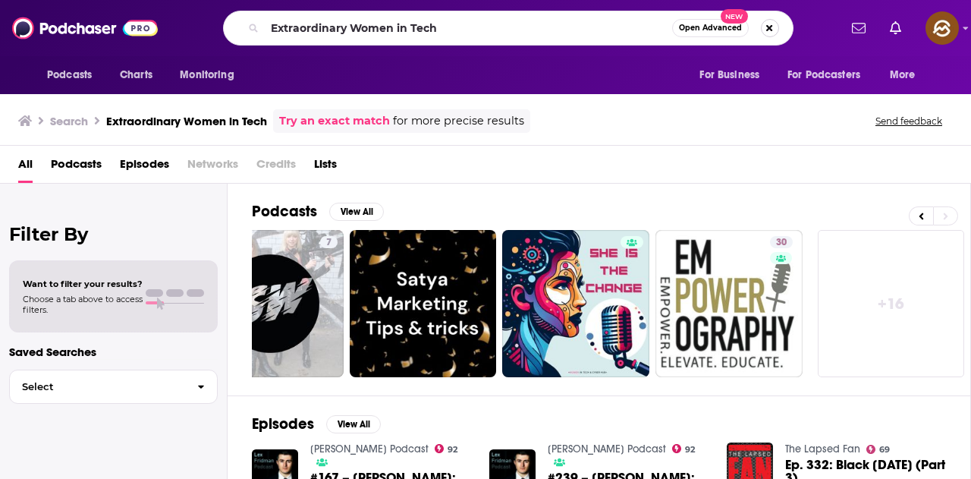
click at [773, 27] on button "Search podcasts, credits, & more..." at bounding box center [770, 28] width 18 height 18
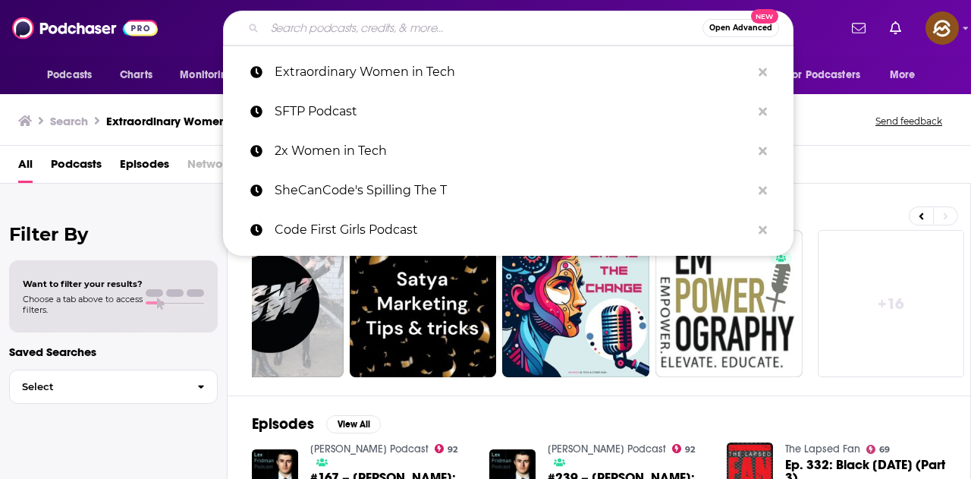
paste input "Women in Data Science"
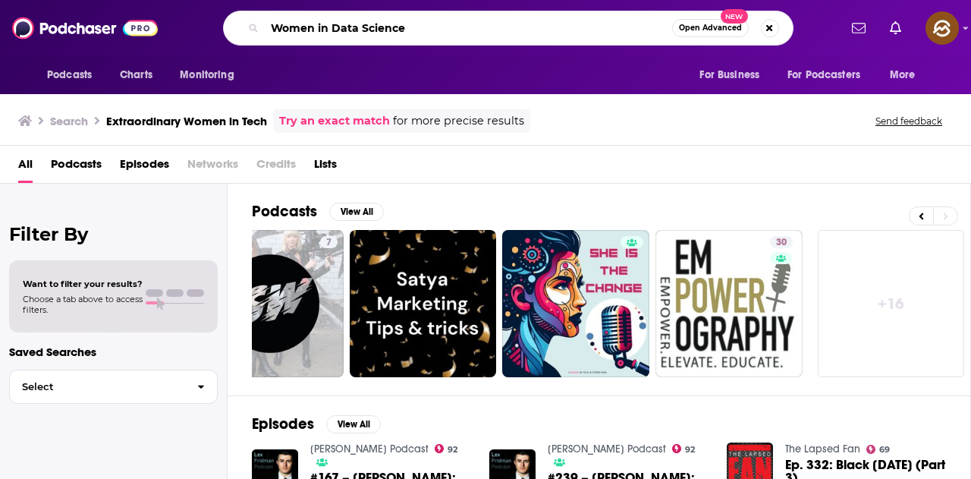
type input "Women in Data Science"
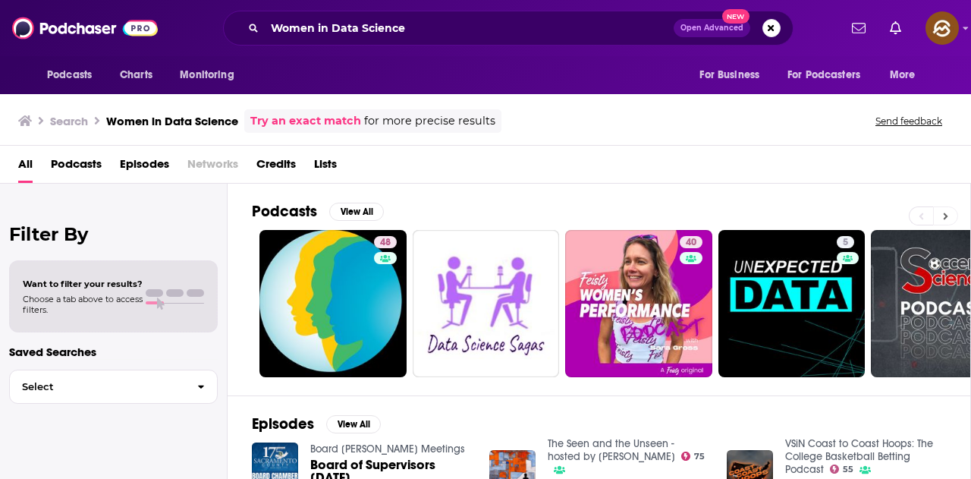
click at [949, 221] on button at bounding box center [945, 215] width 25 height 19
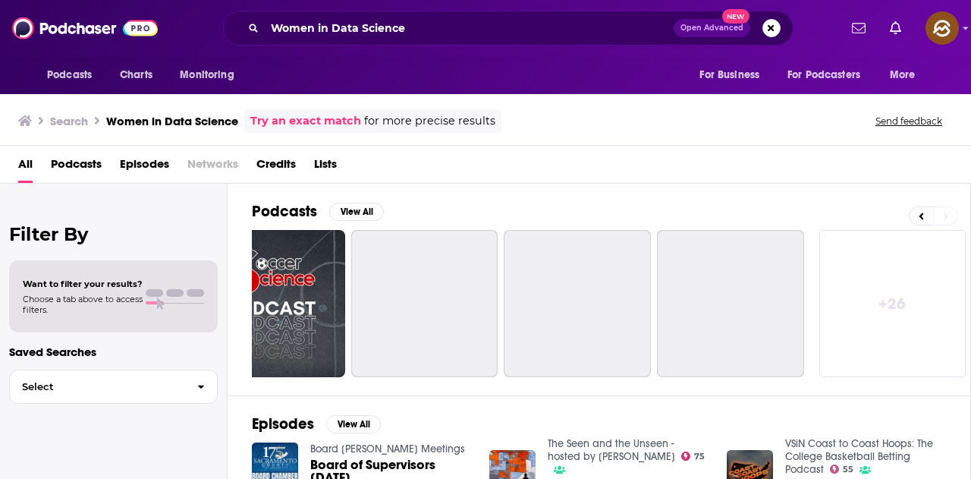
scroll to position [0, 675]
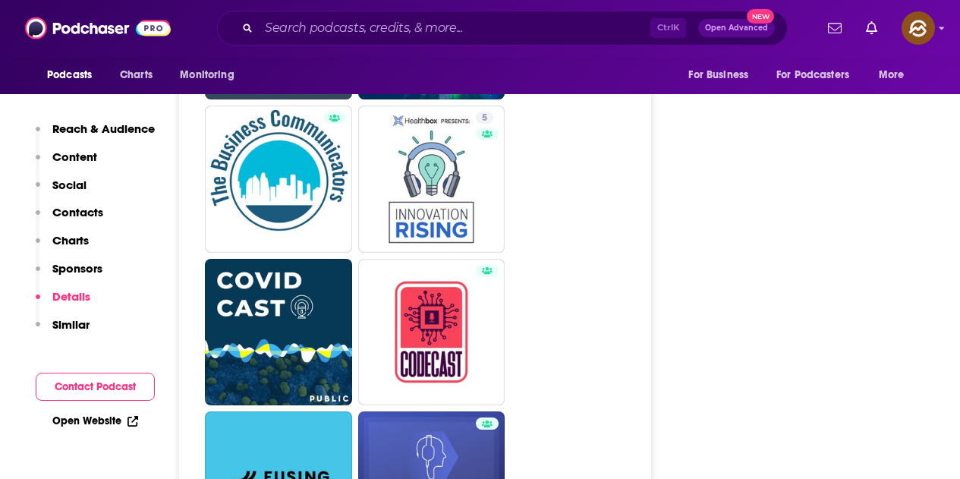
scroll to position [2884, 0]
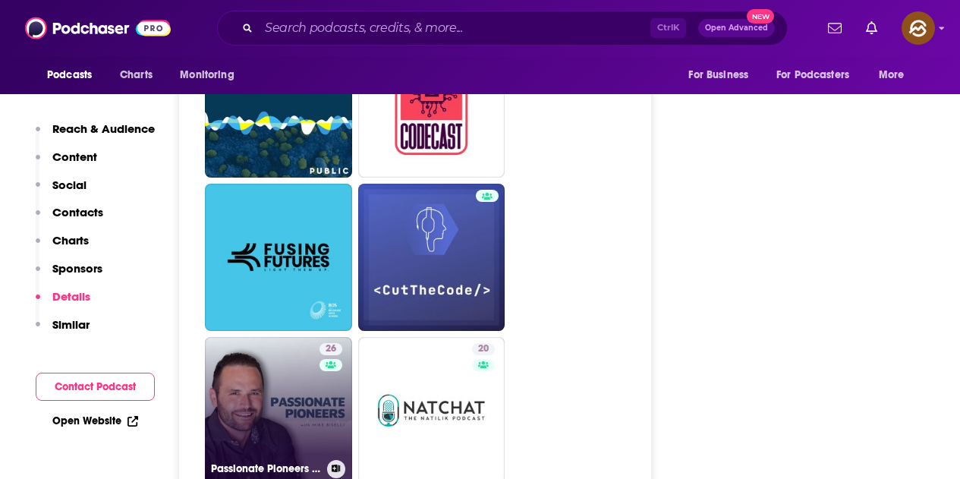
click at [316, 337] on link "26 Passionate Pioneers with Mike Biselli" at bounding box center [278, 410] width 147 height 147
type input "https://www.podchaser.com/podcasts/passionate-pioneers-with-mike-933322"
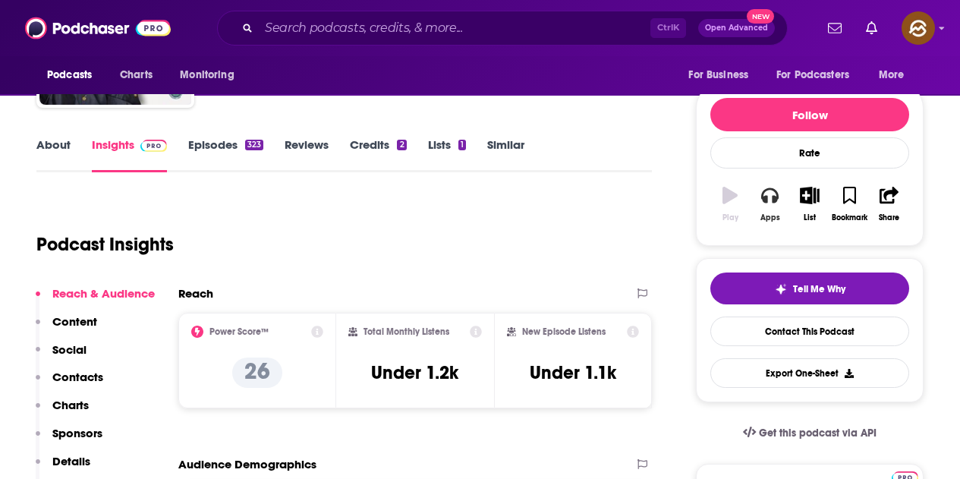
click at [771, 213] on div "Apps" at bounding box center [770, 217] width 20 height 9
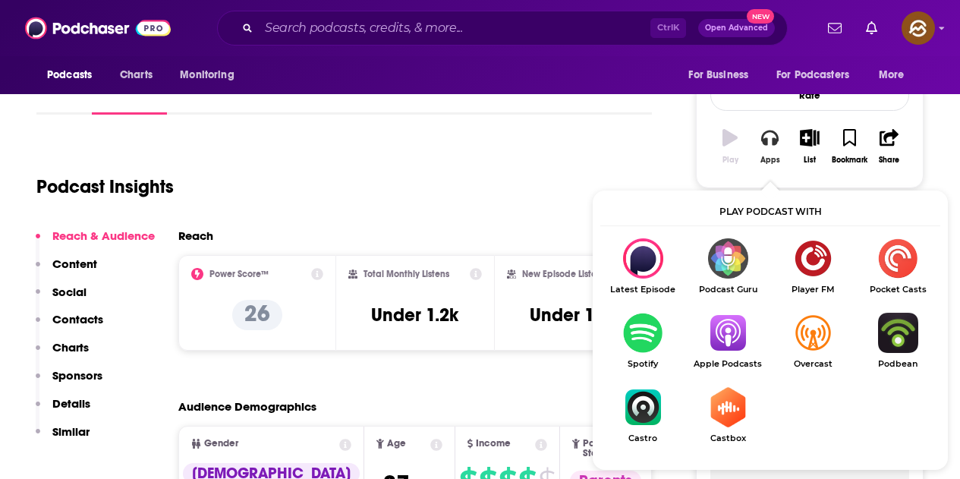
scroll to position [228, 0]
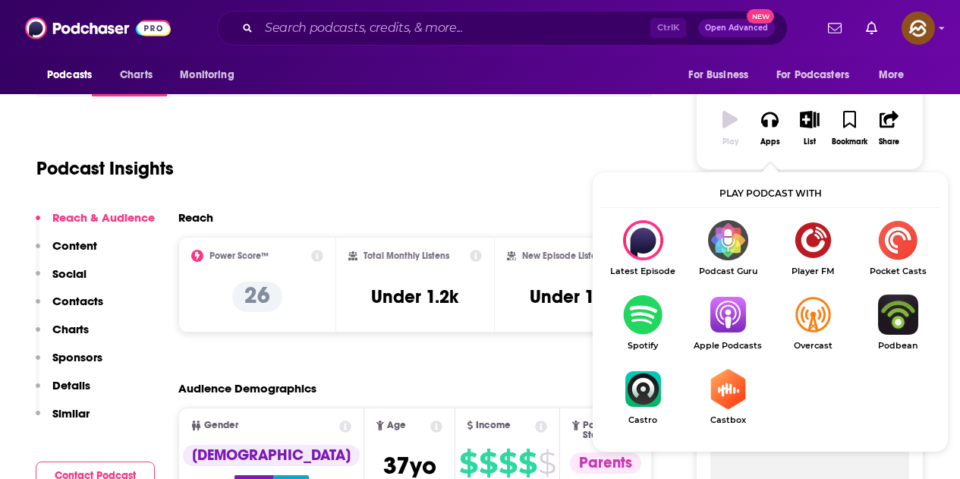
click at [729, 313] on img "Show Listen On dropdown" at bounding box center [727, 314] width 85 height 40
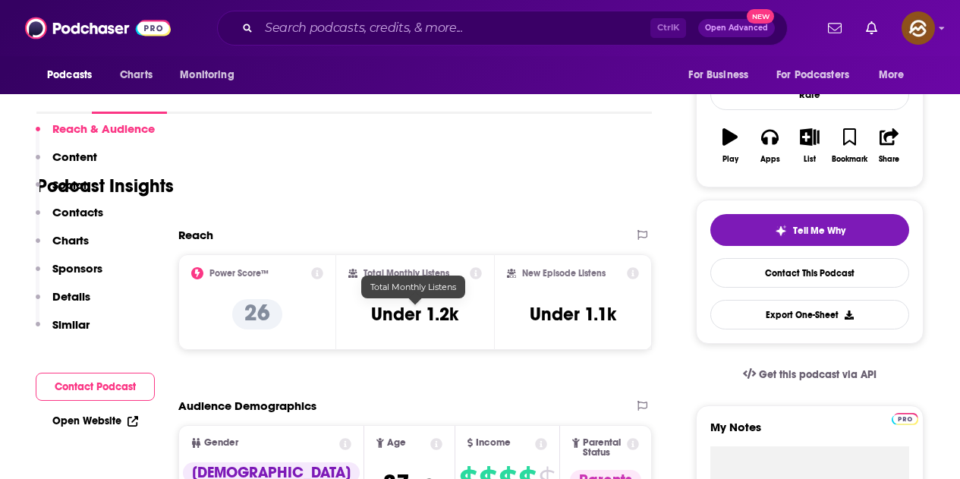
scroll to position [304, 0]
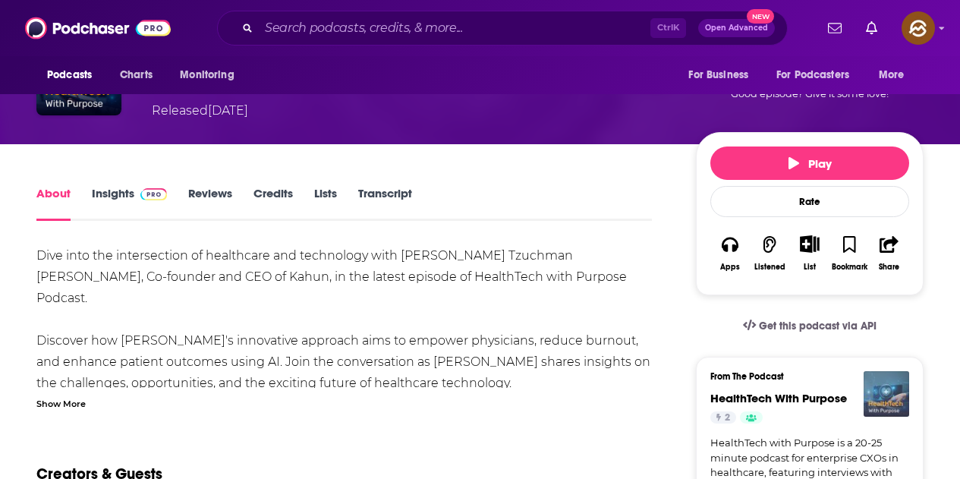
scroll to position [304, 0]
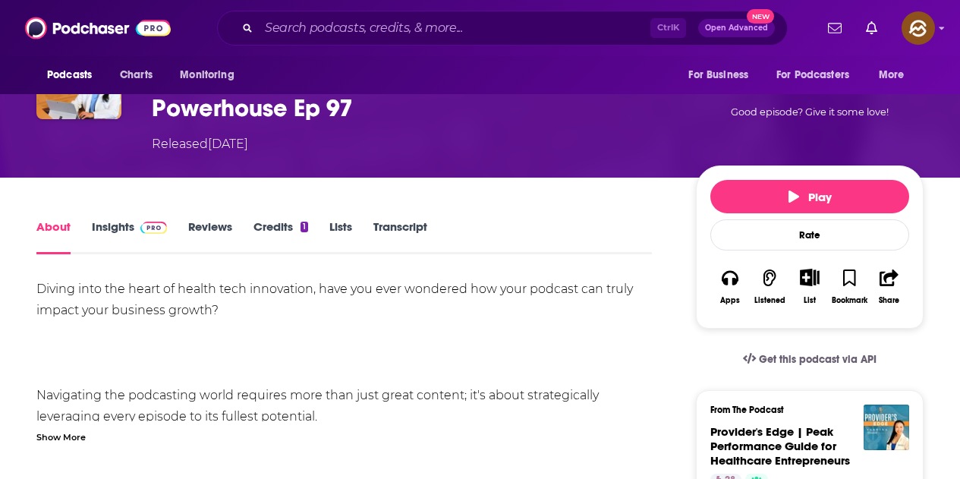
scroll to position [304, 0]
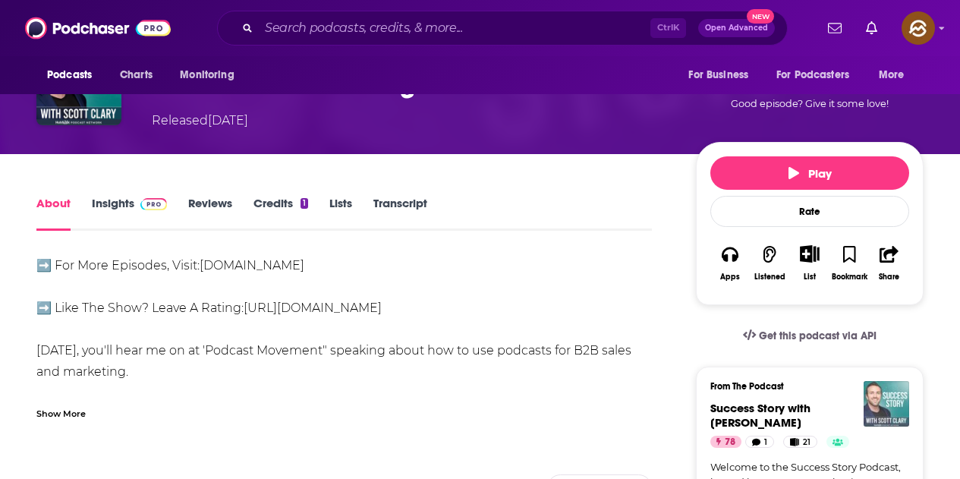
scroll to position [228, 0]
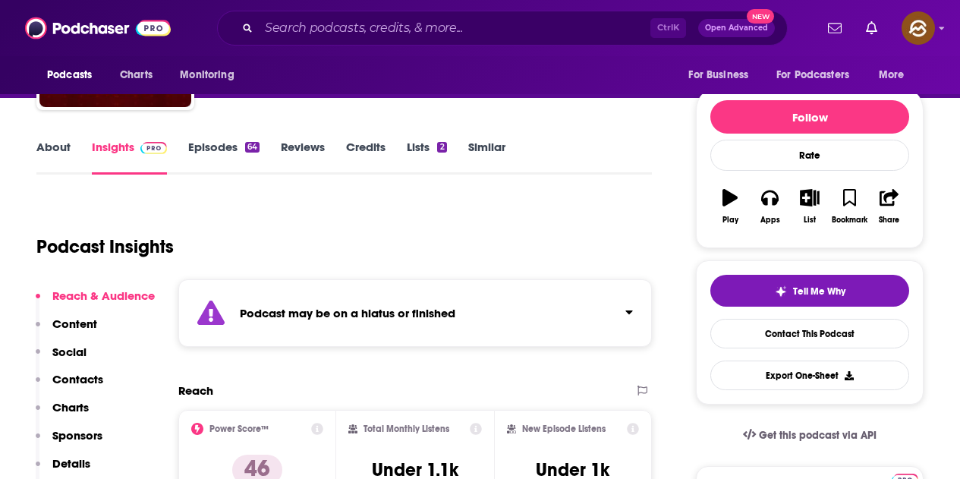
scroll to position [152, 0]
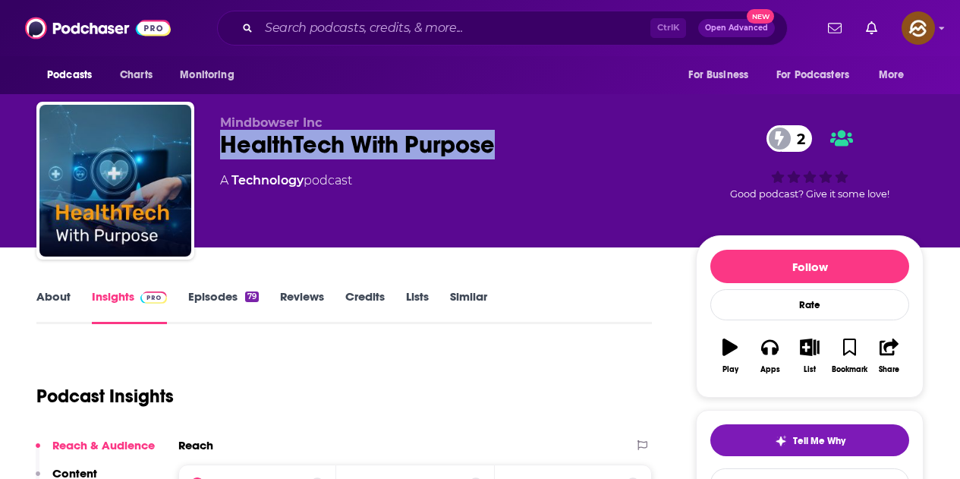
drag, startPoint x: 220, startPoint y: 153, endPoint x: 515, endPoint y: 140, distance: 295.5
click at [515, 140] on div "HealthTech With Purpose 2" at bounding box center [446, 145] width 452 height 30
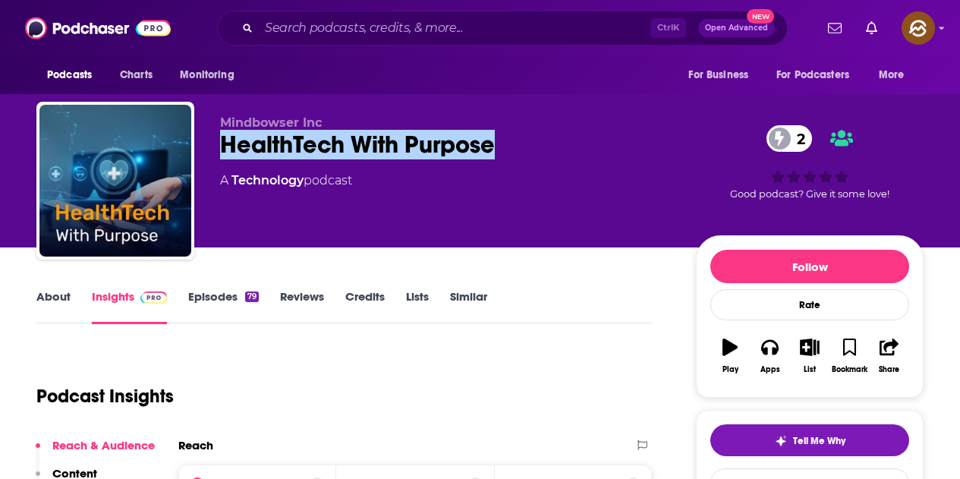
scroll to position [76, 0]
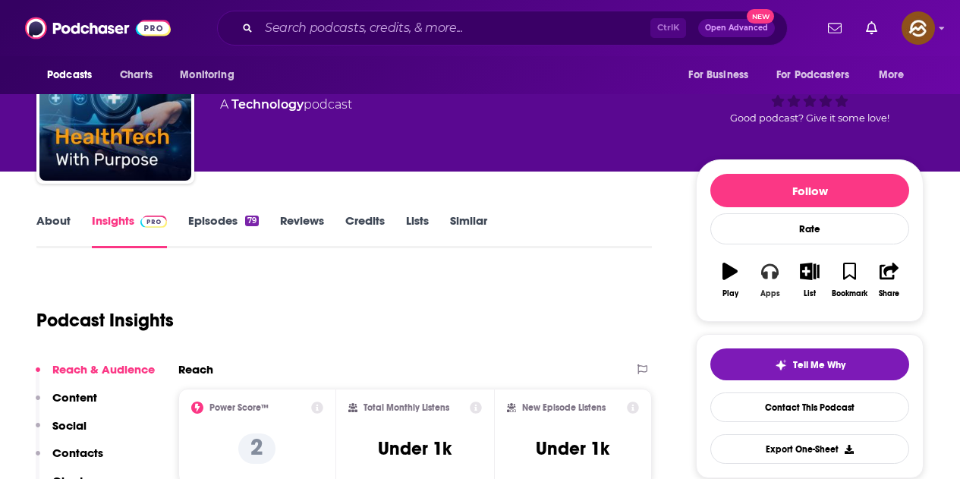
click at [778, 285] on button "Apps" at bounding box center [769, 280] width 39 height 55
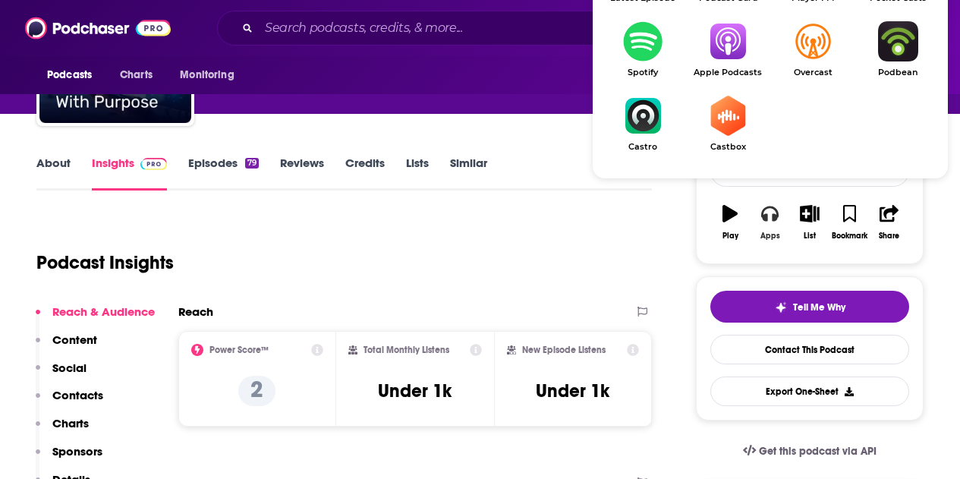
scroll to position [152, 0]
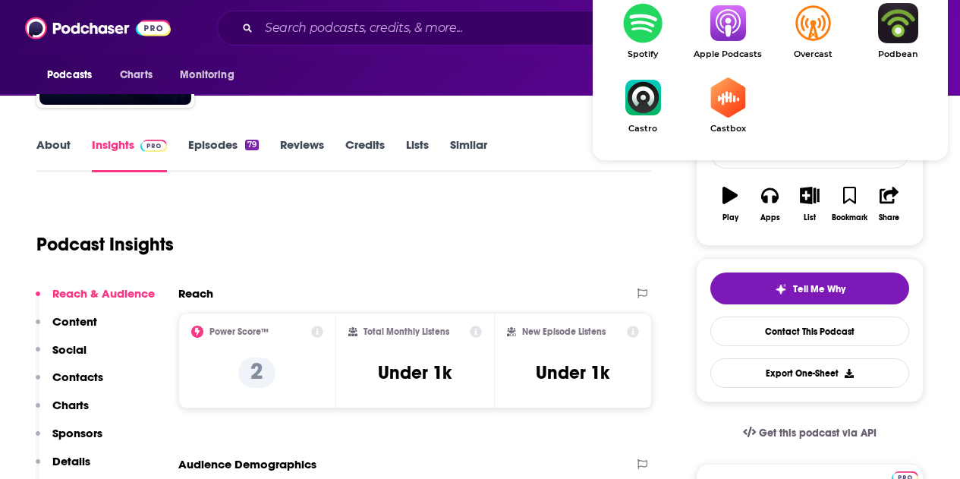
click at [720, 40] on img "Show Listen On dropdown" at bounding box center [727, 23] width 85 height 40
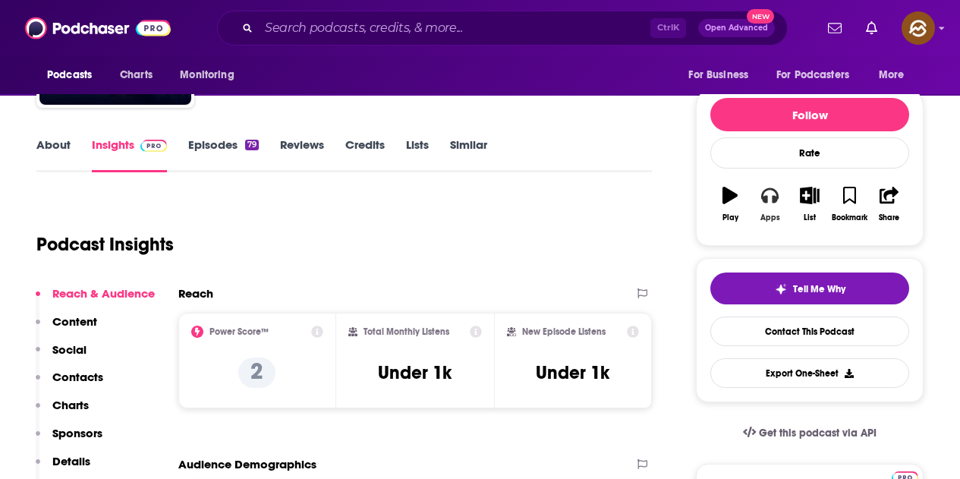
click at [764, 202] on icon "button" at bounding box center [769, 195] width 17 height 15
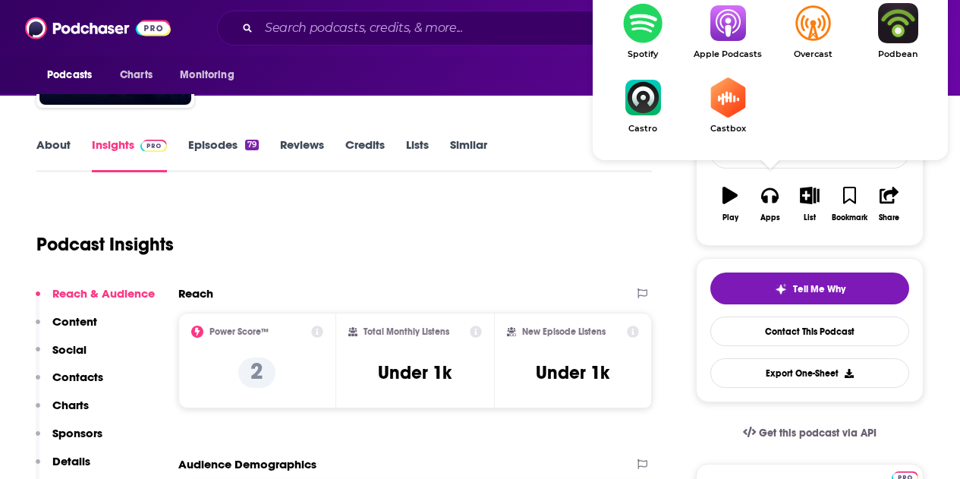
click at [726, 37] on img "Show Listen On dropdown" at bounding box center [727, 23] width 85 height 40
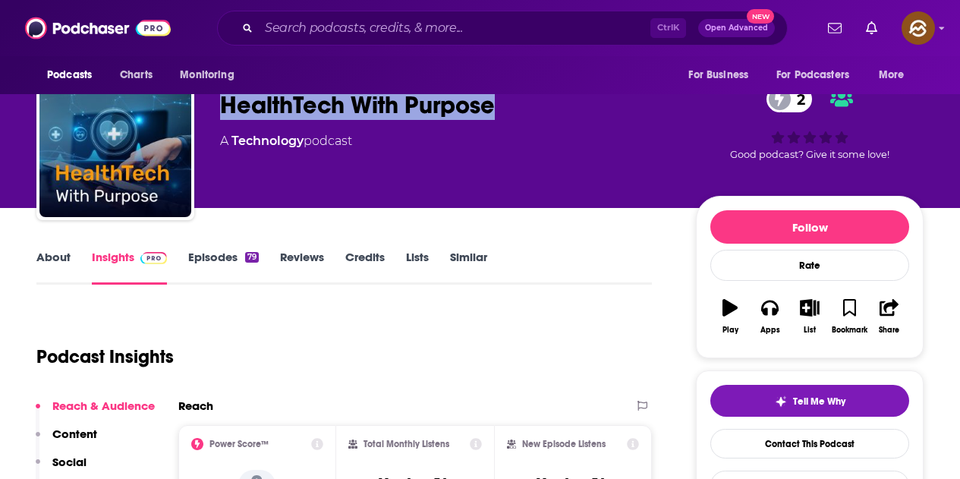
scroll to position [0, 0]
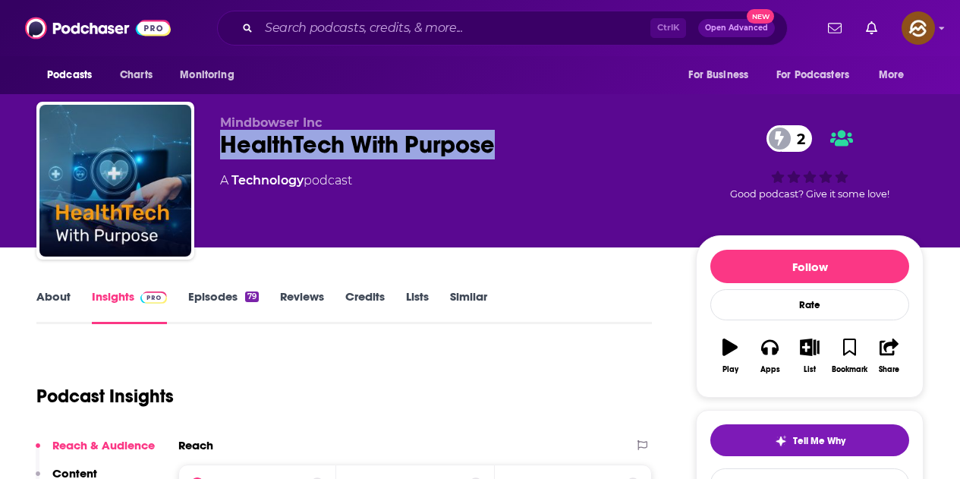
click at [409, 146] on div "HealthTech With Purpose 2" at bounding box center [446, 145] width 452 height 30
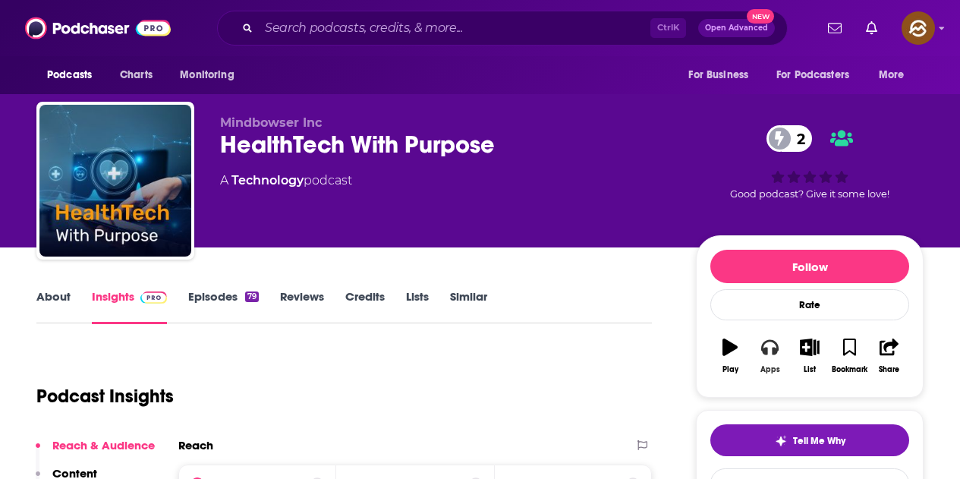
click at [780, 363] on button "Apps" at bounding box center [769, 356] width 39 height 55
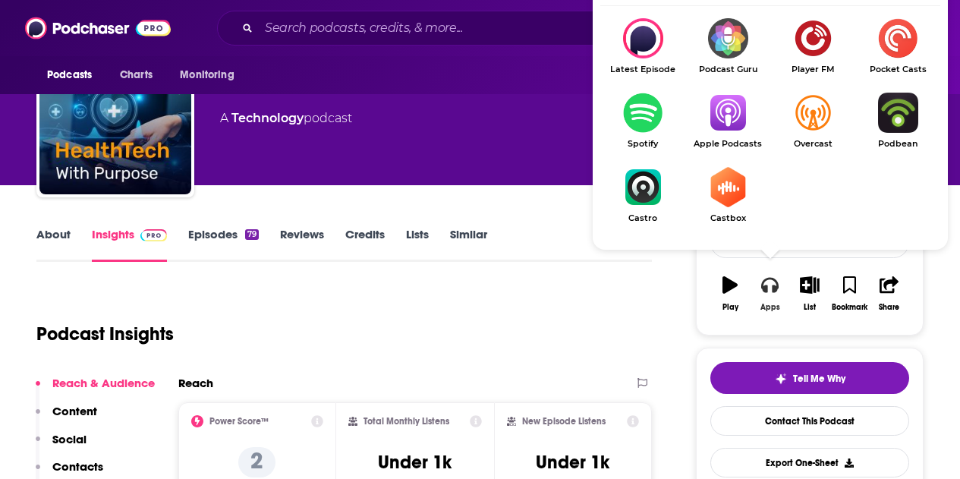
scroll to position [76, 0]
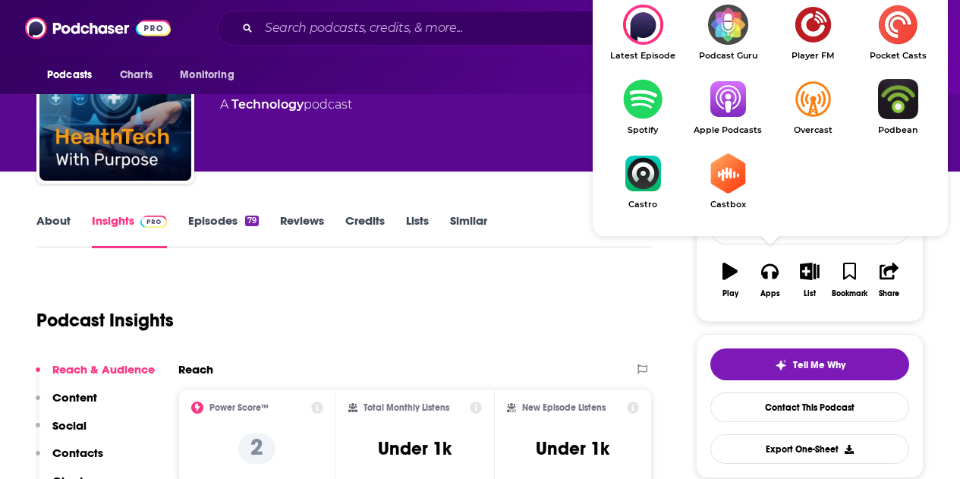
click at [737, 102] on img "Show Listen On dropdown" at bounding box center [727, 99] width 85 height 40
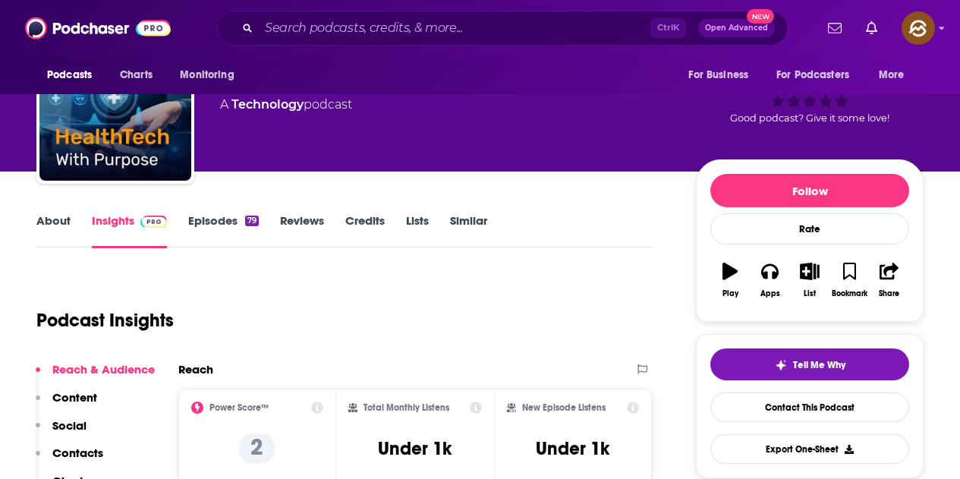
scroll to position [0, 0]
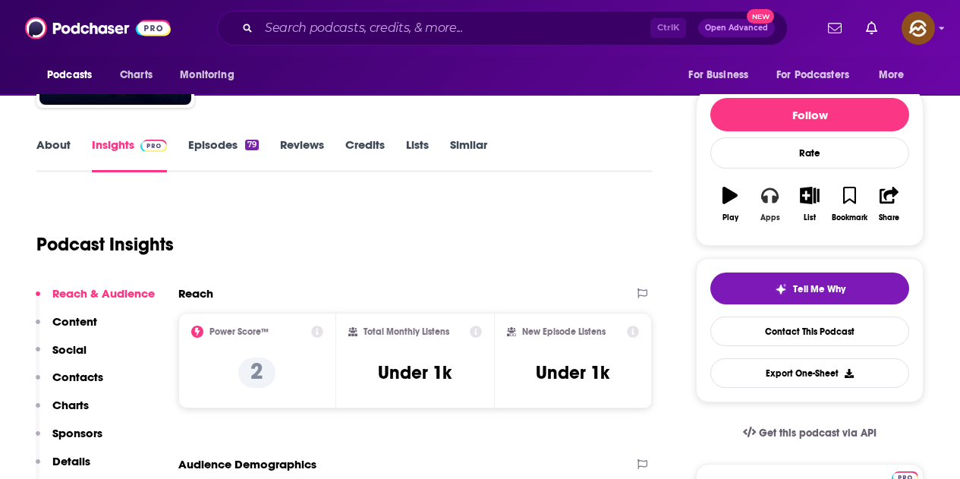
click at [773, 204] on button "Apps" at bounding box center [769, 204] width 39 height 55
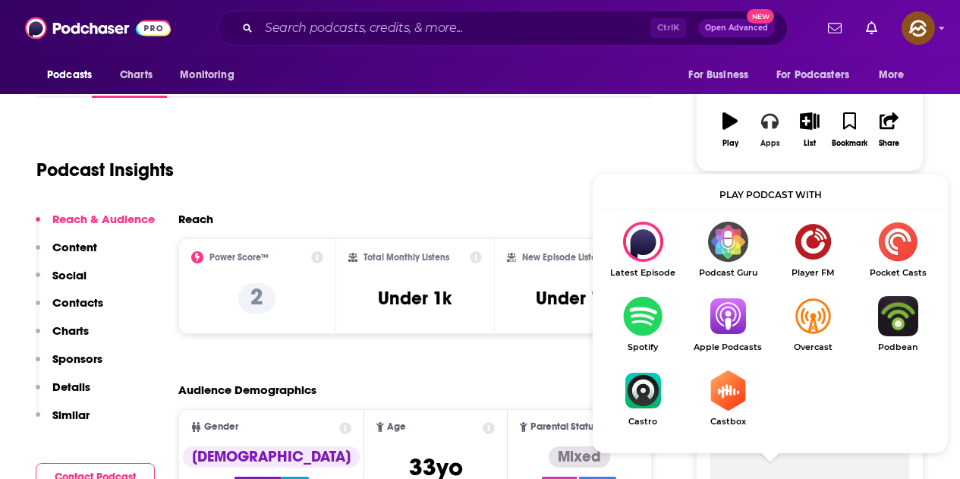
scroll to position [228, 0]
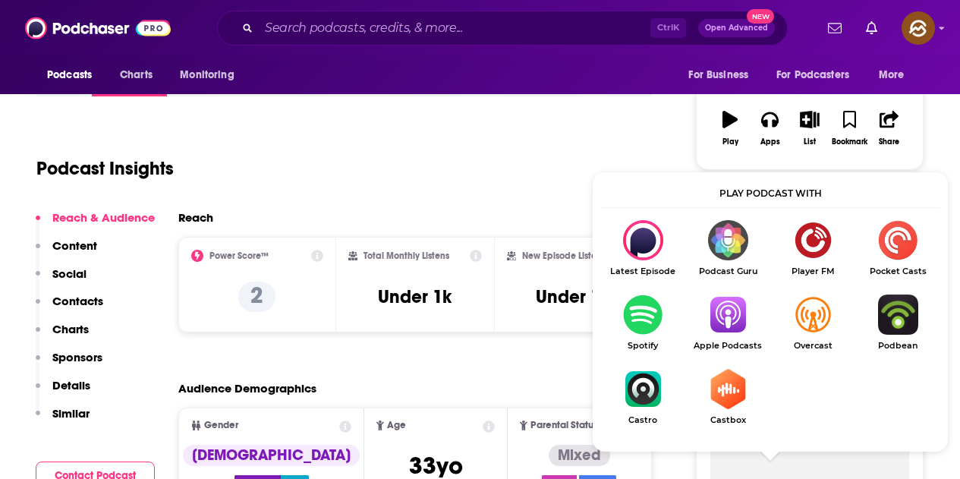
click at [721, 314] on img "Show Listen On dropdown" at bounding box center [727, 314] width 85 height 40
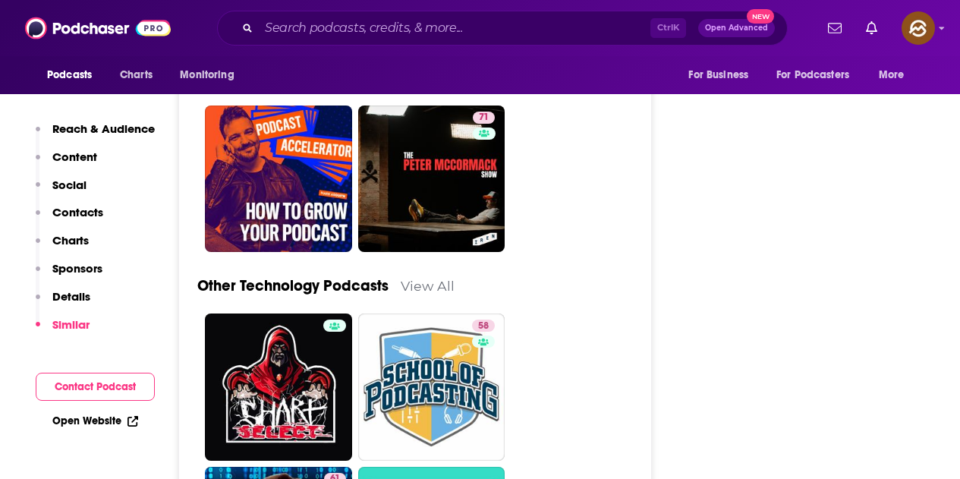
scroll to position [3794, 0]
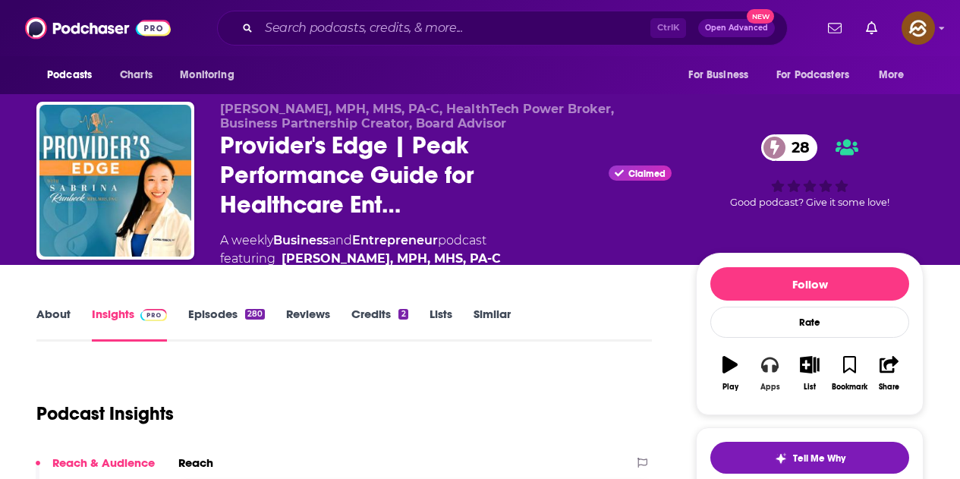
click at [769, 380] on button "Apps" at bounding box center [769, 373] width 39 height 55
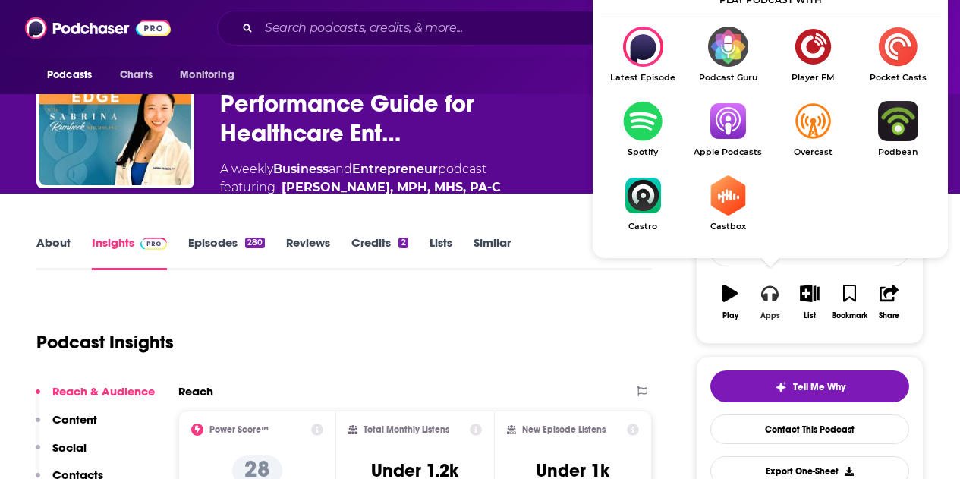
scroll to position [76, 0]
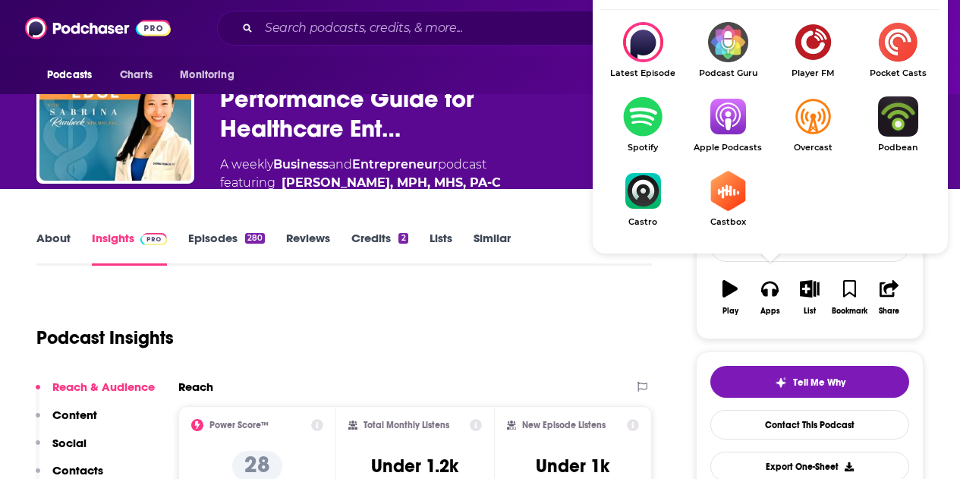
click at [739, 140] on link "Apple Podcasts" at bounding box center [727, 124] width 85 height 56
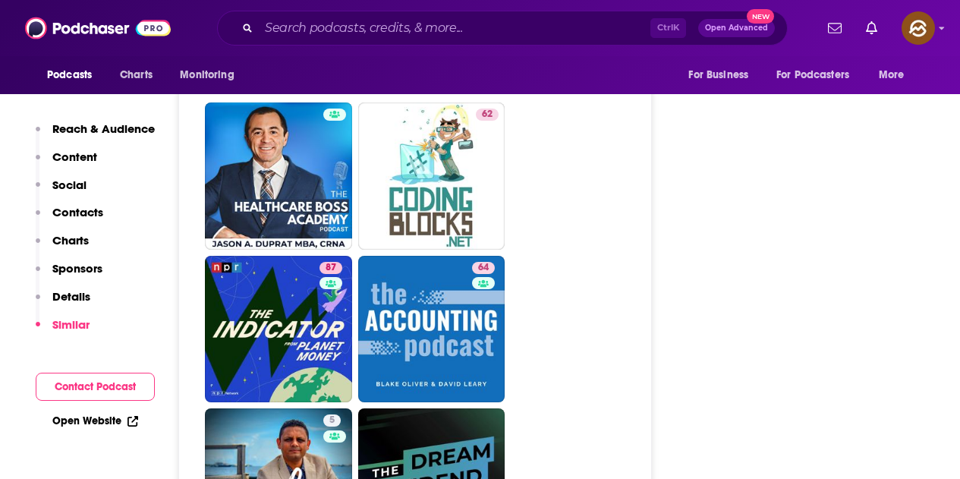
scroll to position [5084, 0]
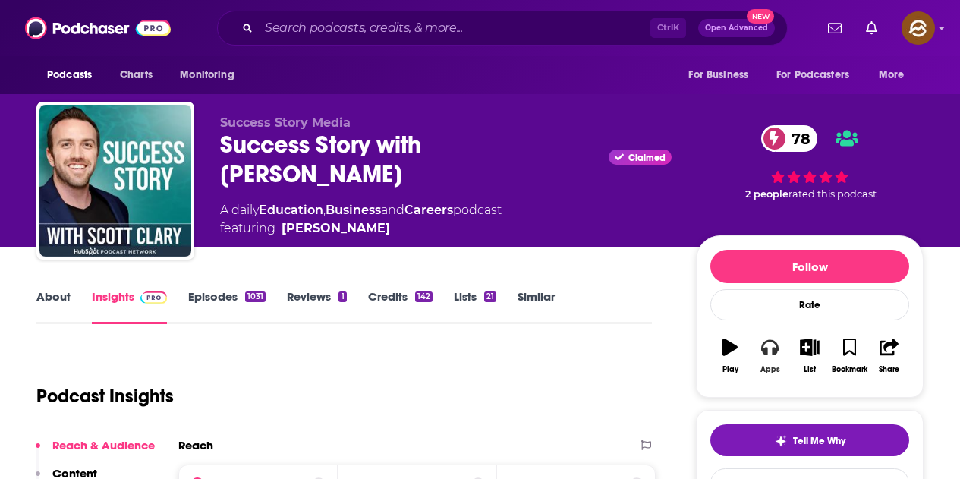
click at [783, 347] on button "Apps" at bounding box center [769, 356] width 39 height 55
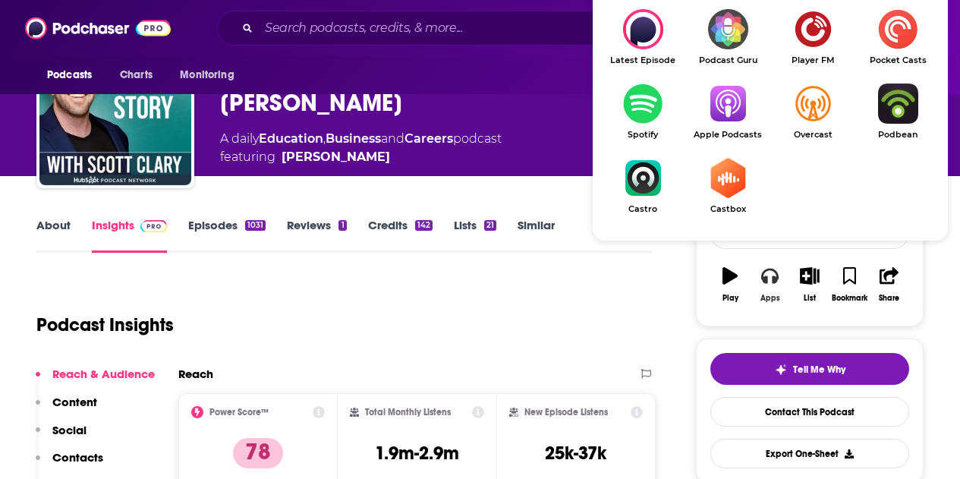
scroll to position [76, 0]
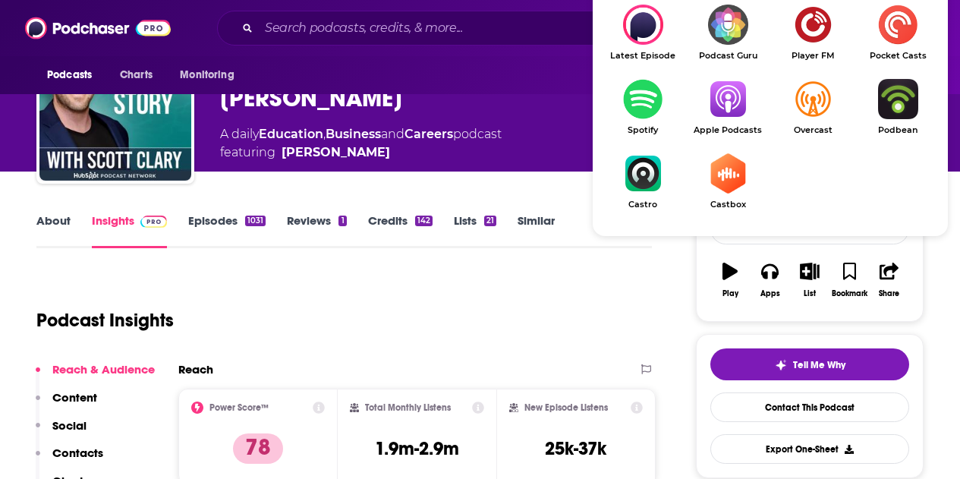
click at [729, 100] on img "Show Listen On dropdown" at bounding box center [727, 99] width 85 height 40
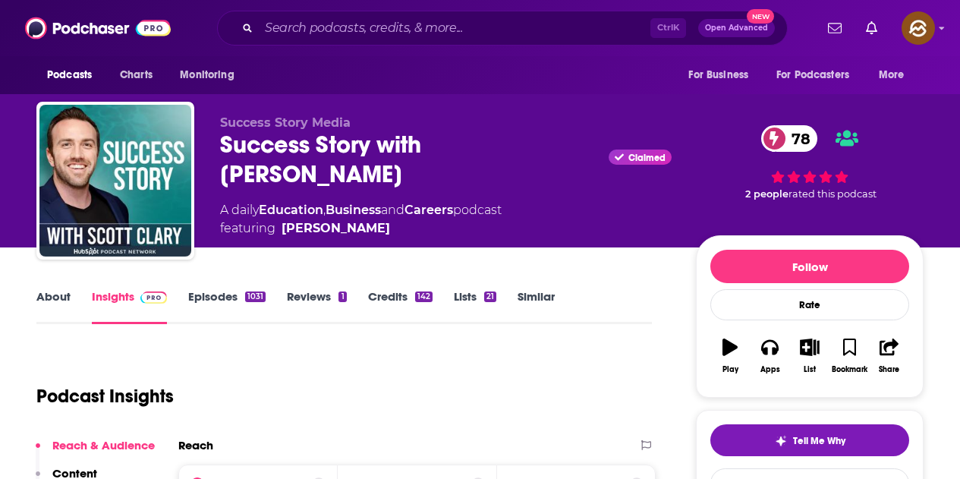
scroll to position [304, 0]
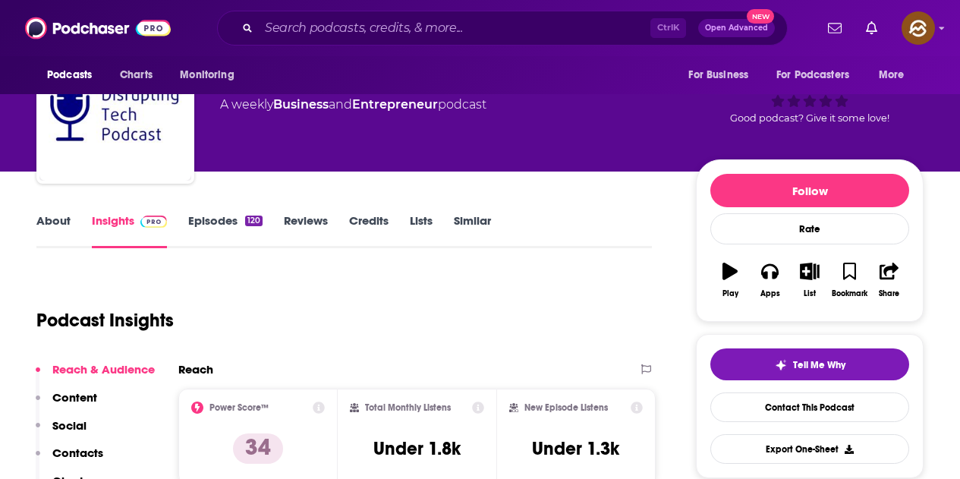
scroll to position [379, 0]
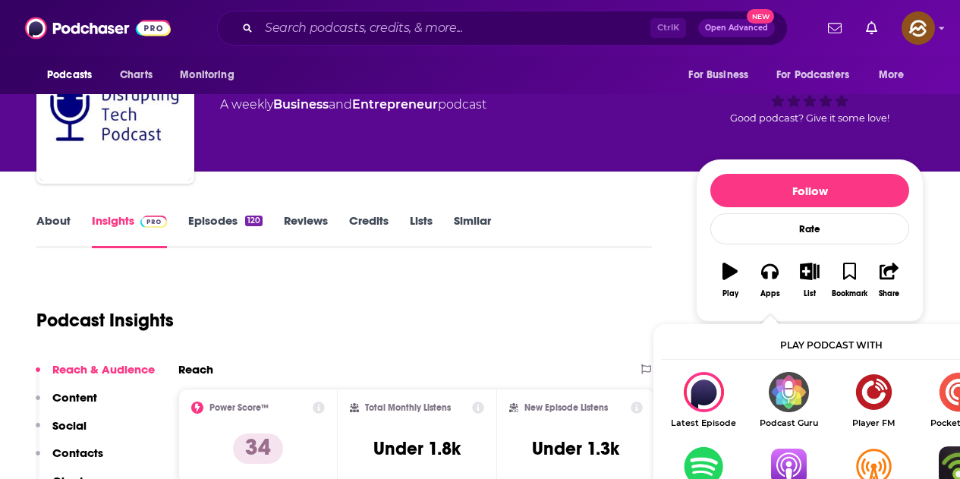
click at [788, 458] on img "Show Listen On dropdown" at bounding box center [788, 466] width 85 height 40
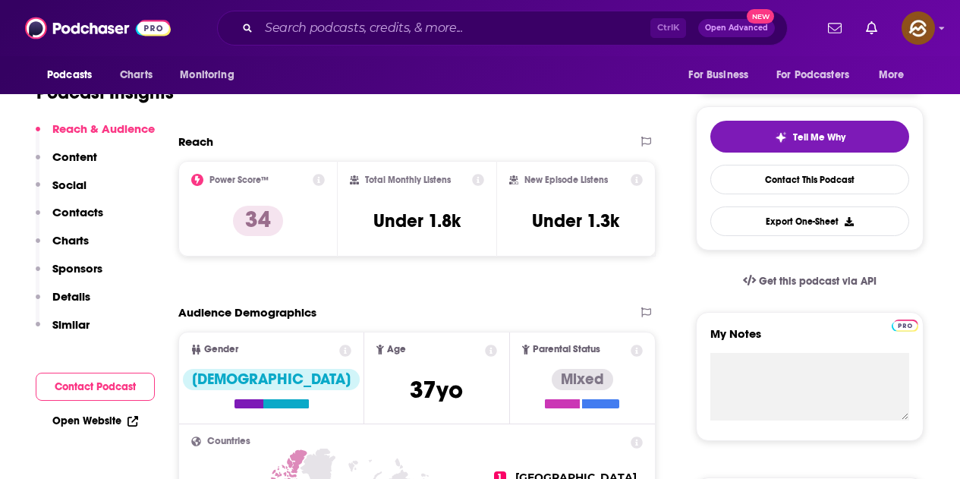
scroll to position [0, 0]
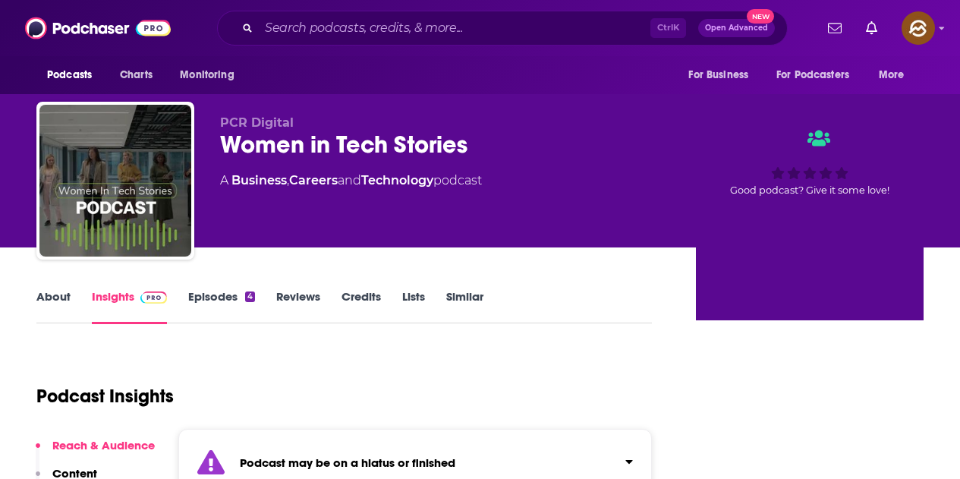
scroll to position [152, 0]
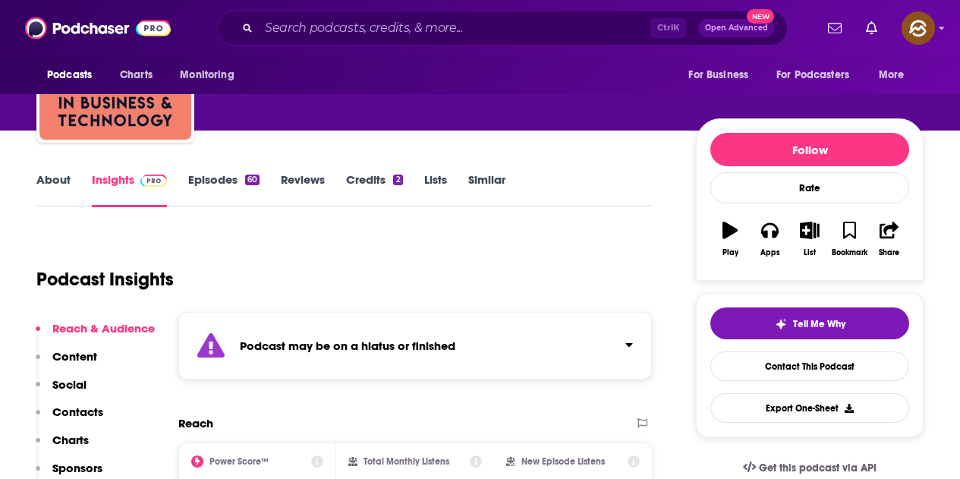
scroll to position [152, 0]
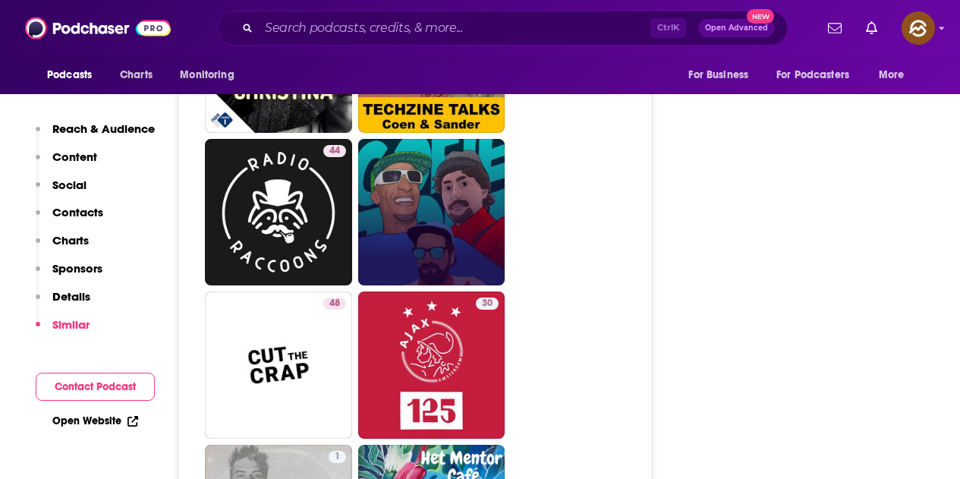
scroll to position [1897, 0]
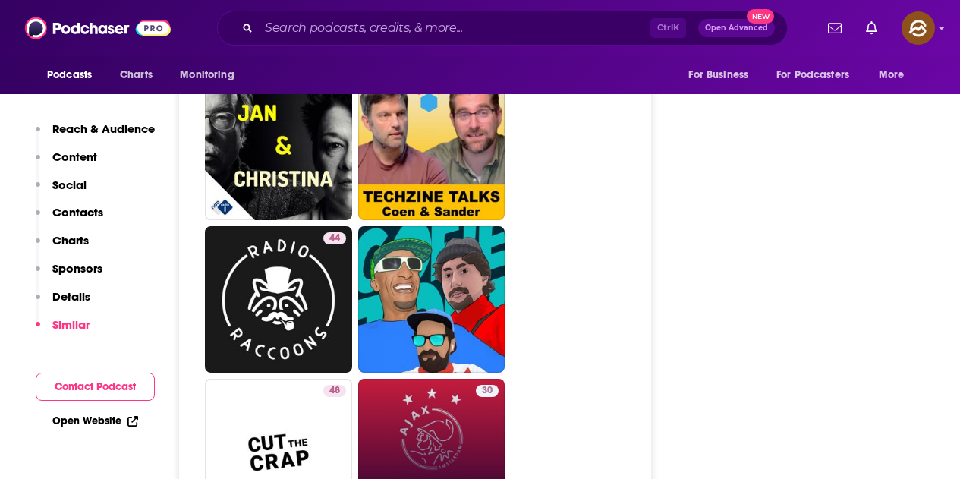
click at [439, 402] on link "30 Ajax Podcast" at bounding box center [431, 452] width 147 height 147
type input "https://www.podchaser.com/podcasts/ajax-podcast-1442236"
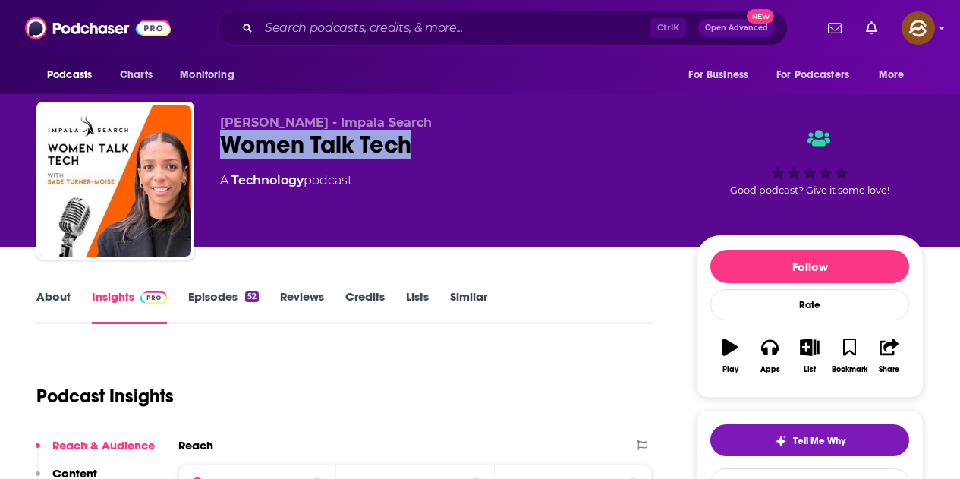
drag, startPoint x: 225, startPoint y: 141, endPoint x: 410, endPoint y: 141, distance: 184.4
click at [410, 141] on div "Women Talk Tech" at bounding box center [446, 145] width 452 height 30
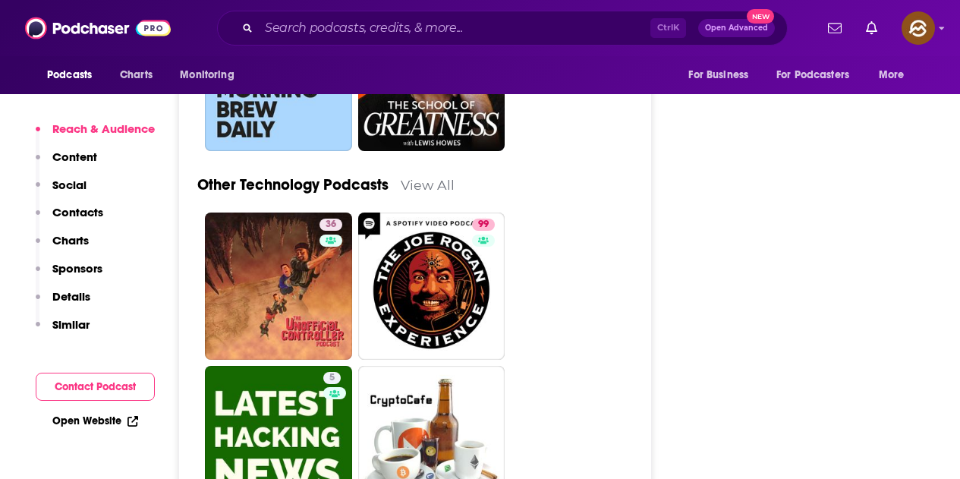
scroll to position [4098, 0]
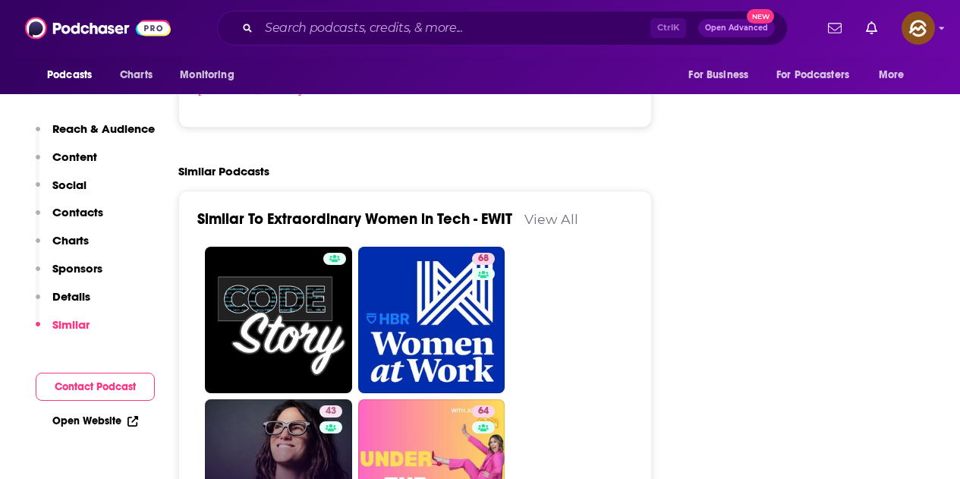
scroll to position [2049, 0]
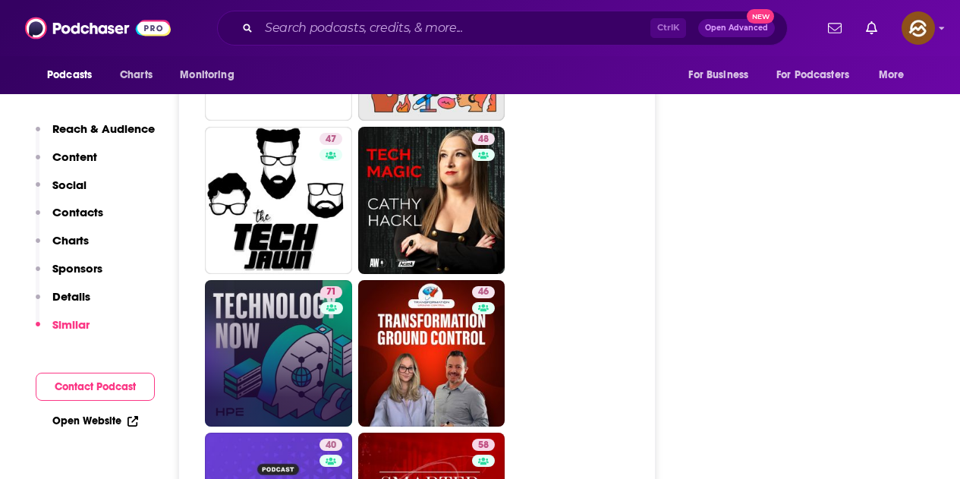
scroll to position [3187, 0]
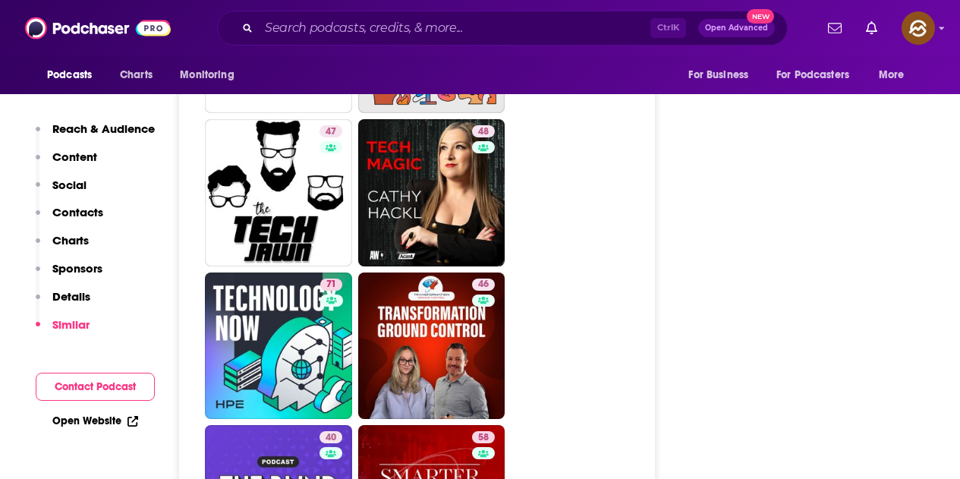
drag, startPoint x: 272, startPoint y: 244, endPoint x: 591, endPoint y: 260, distance: 319.9
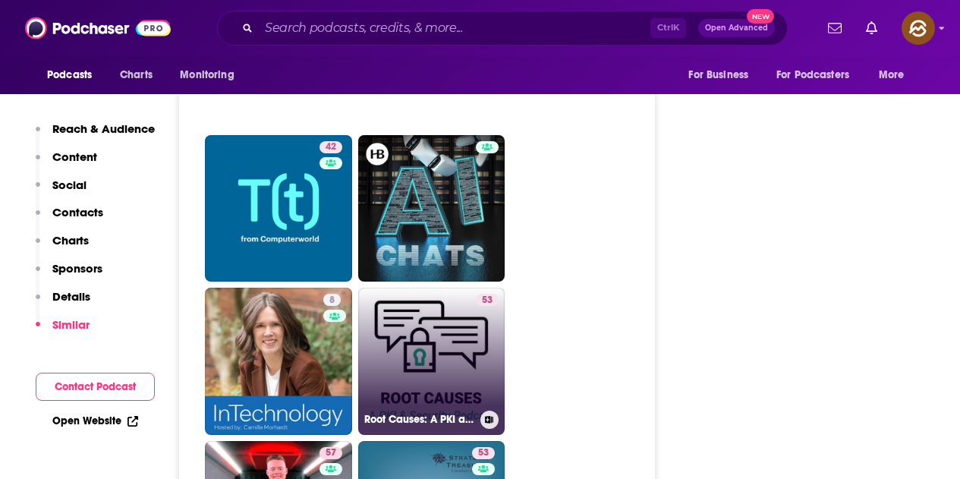
scroll to position [4401, 0]
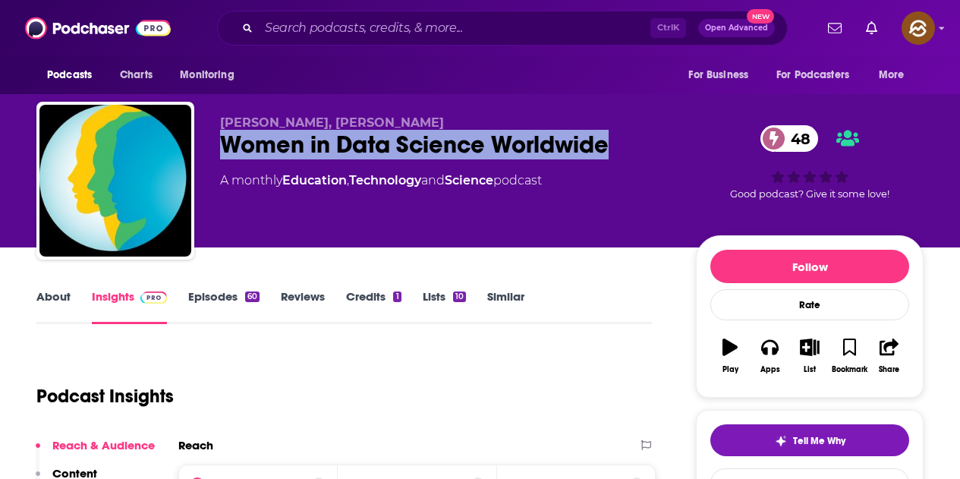
drag, startPoint x: 227, startPoint y: 139, endPoint x: 610, endPoint y: 134, distance: 383.3
click at [610, 134] on div "Women in Data Science Worldwide 48" at bounding box center [446, 145] width 452 height 30
click at [773, 357] on button "Apps" at bounding box center [769, 356] width 39 height 55
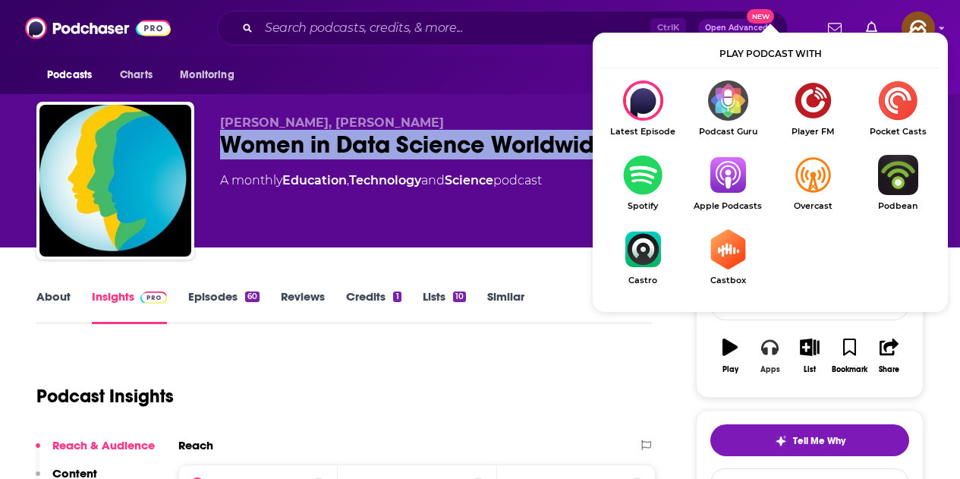
scroll to position [76, 0]
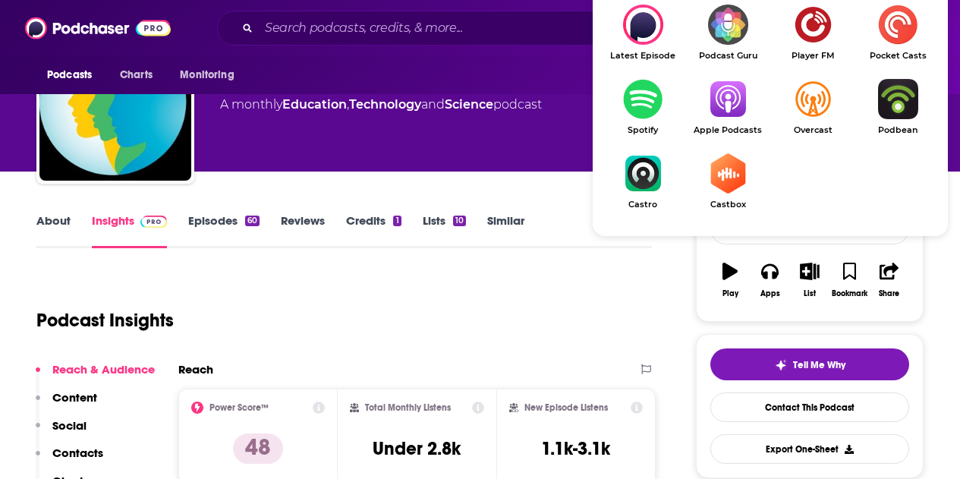
click at [719, 106] on img "Show Listen On dropdown" at bounding box center [727, 99] width 85 height 40
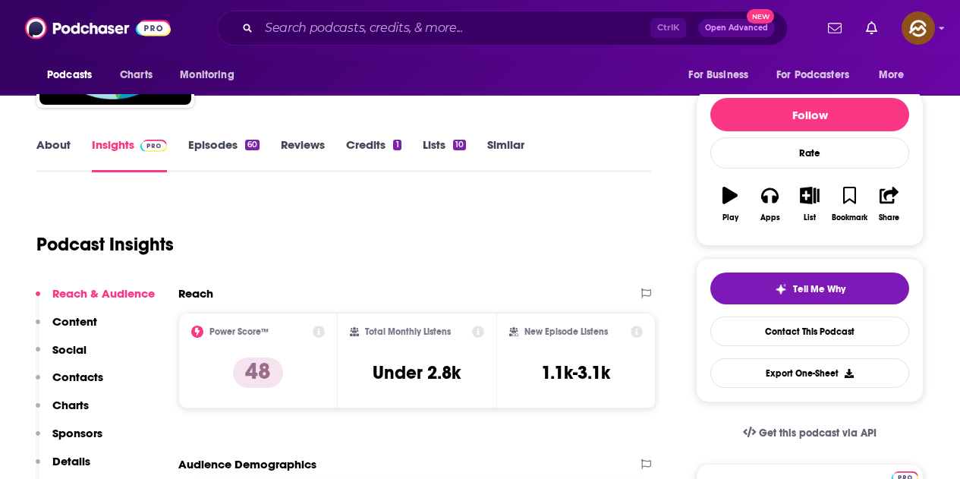
scroll to position [0, 0]
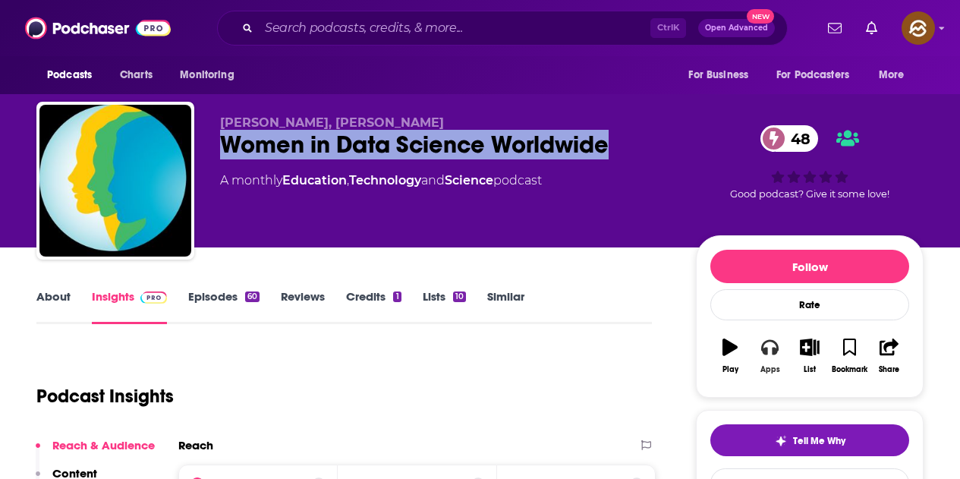
click at [772, 363] on button "Apps" at bounding box center [769, 356] width 39 height 55
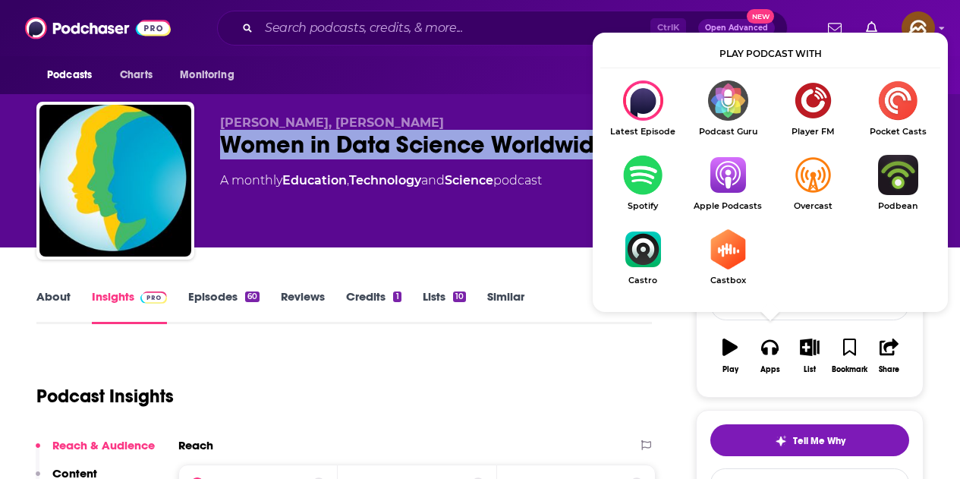
click at [723, 186] on img "Show Listen On dropdown" at bounding box center [727, 175] width 85 height 40
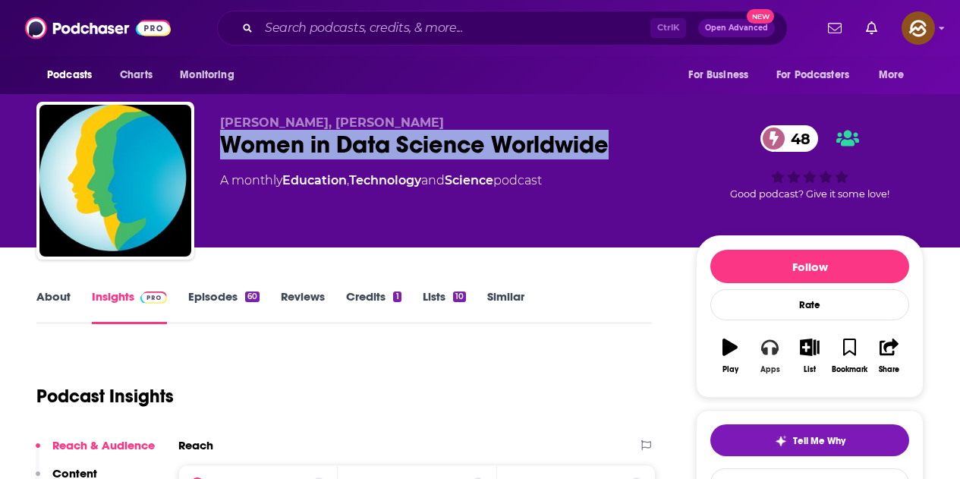
click at [765, 348] on icon "button" at bounding box center [769, 347] width 17 height 15
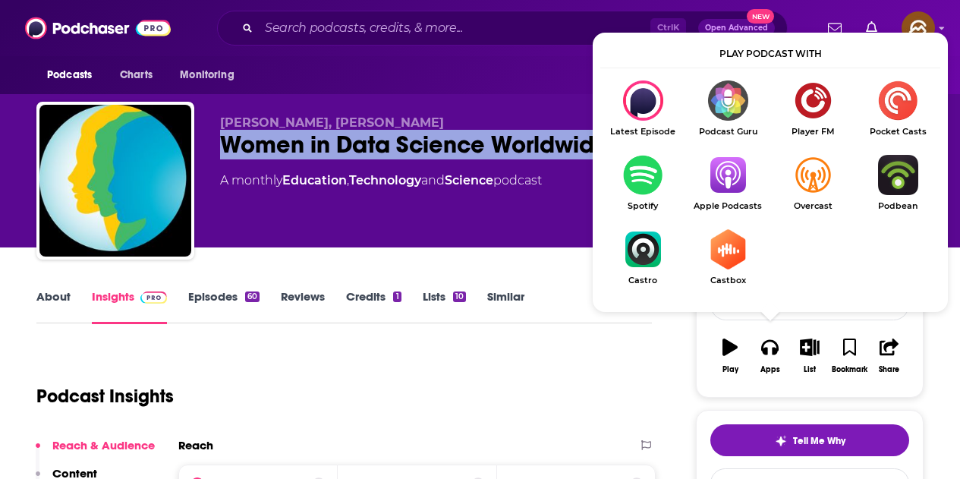
click at [718, 184] on img "Show Listen On dropdown" at bounding box center [727, 175] width 85 height 40
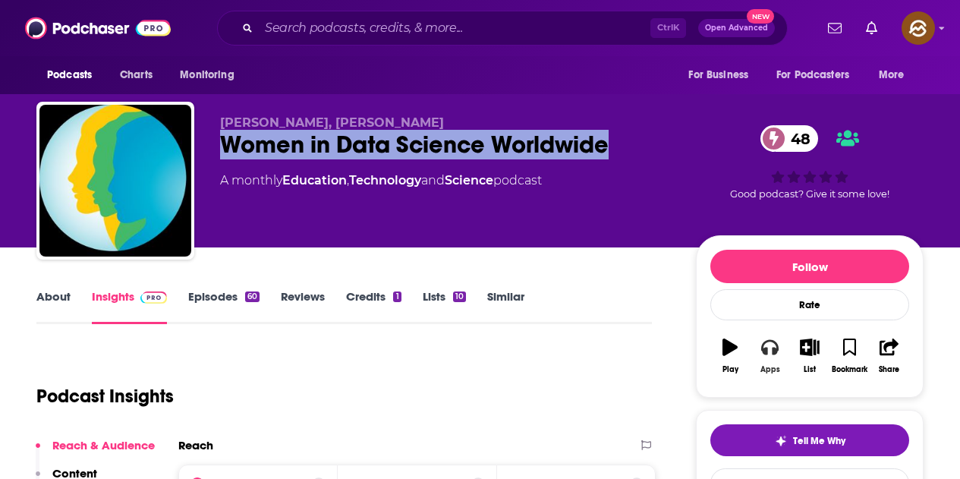
click at [767, 363] on button "Apps" at bounding box center [769, 356] width 39 height 55
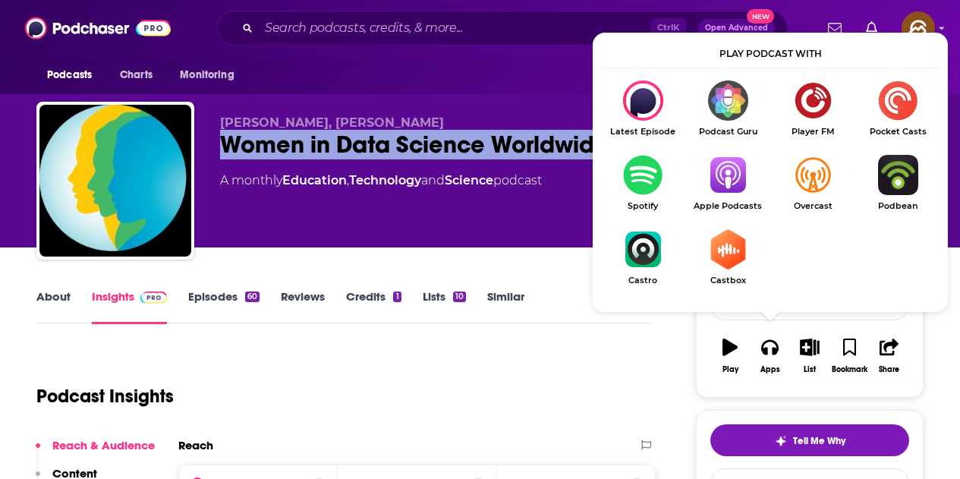
click at [711, 174] on img "Show Listen On dropdown" at bounding box center [727, 175] width 85 height 40
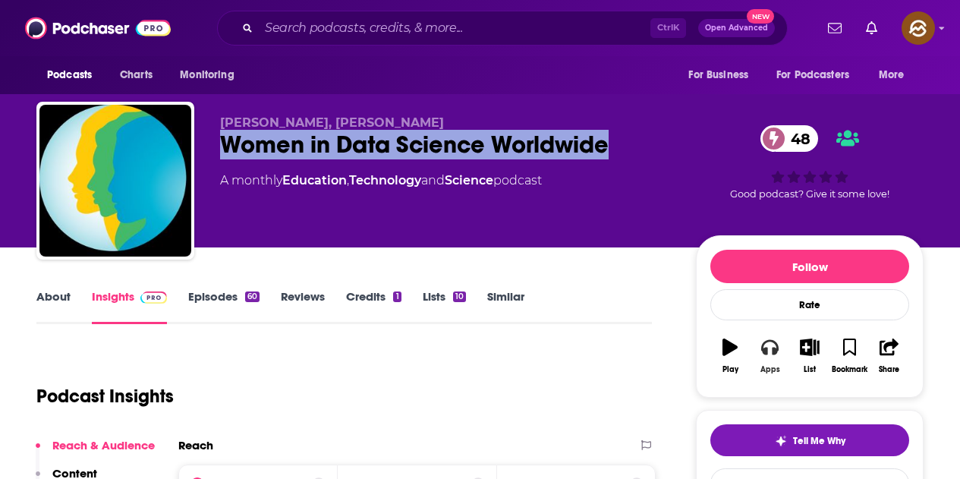
click at [771, 352] on icon "button" at bounding box center [769, 346] width 17 height 17
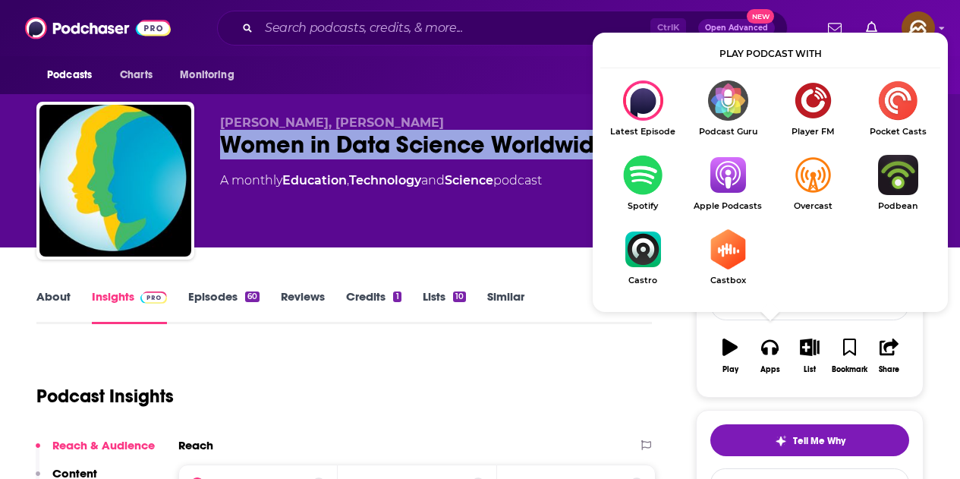
click at [725, 172] on img "Show Listen On dropdown" at bounding box center [727, 175] width 85 height 40
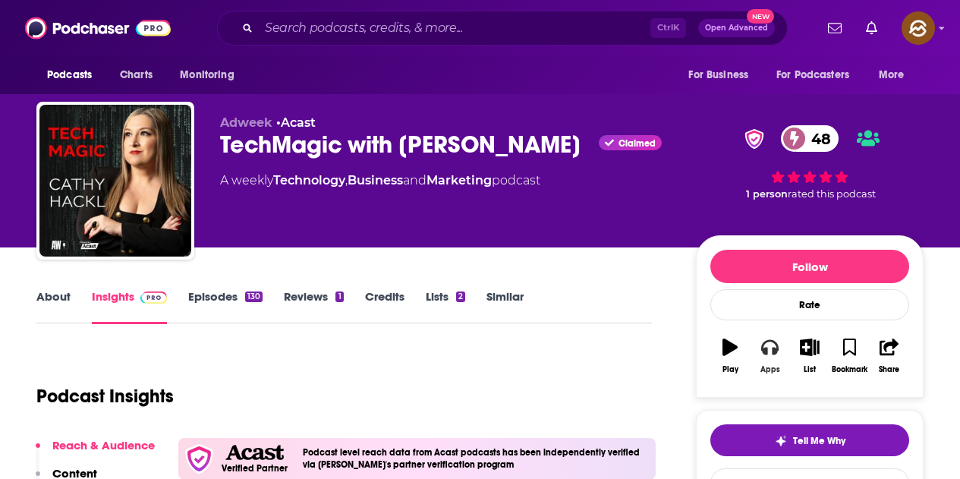
click at [772, 353] on icon "button" at bounding box center [769, 346] width 17 height 17
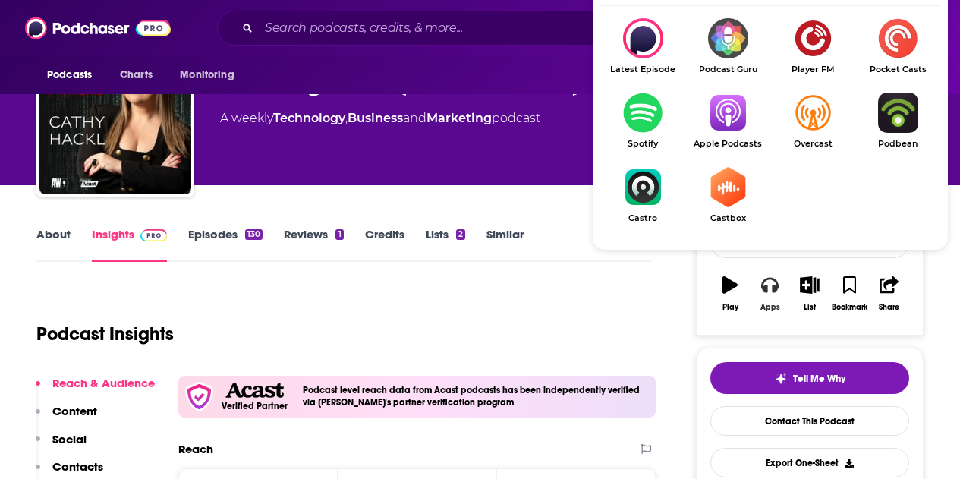
scroll to position [76, 0]
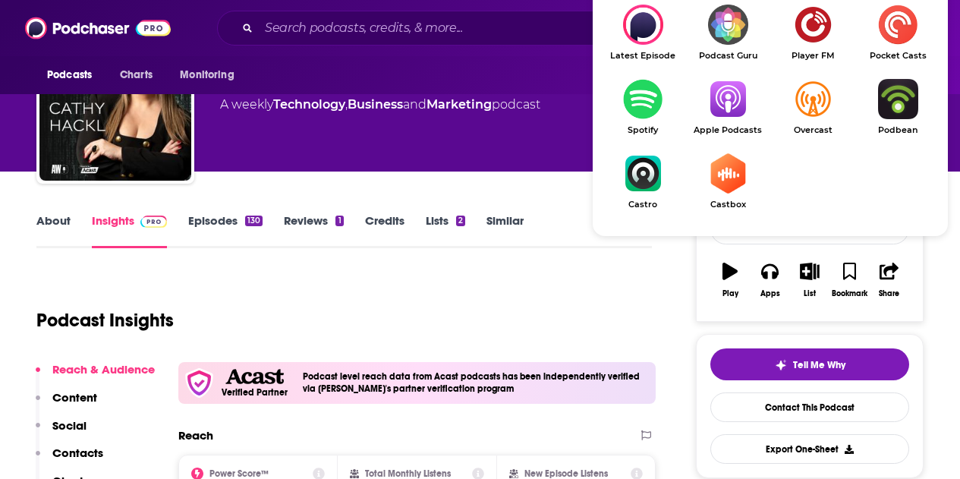
click at [727, 102] on img "Show Listen On dropdown" at bounding box center [727, 99] width 85 height 40
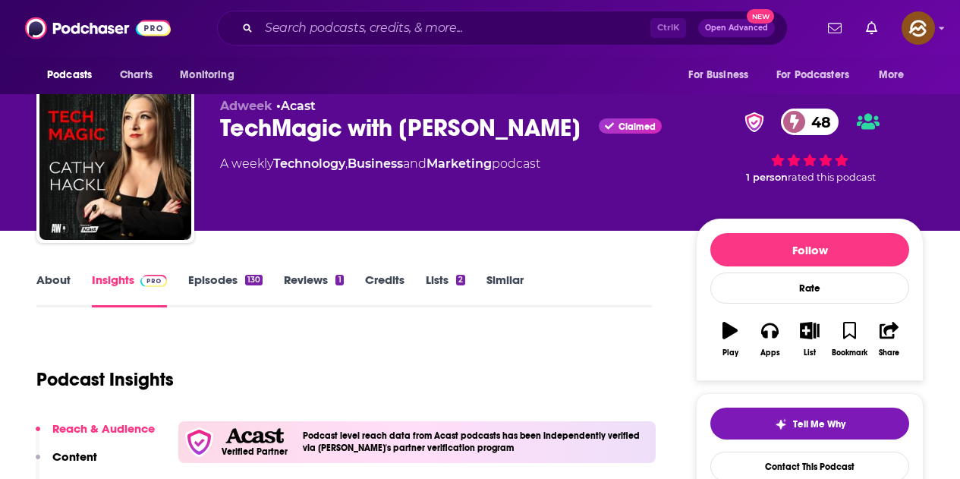
scroll to position [0, 0]
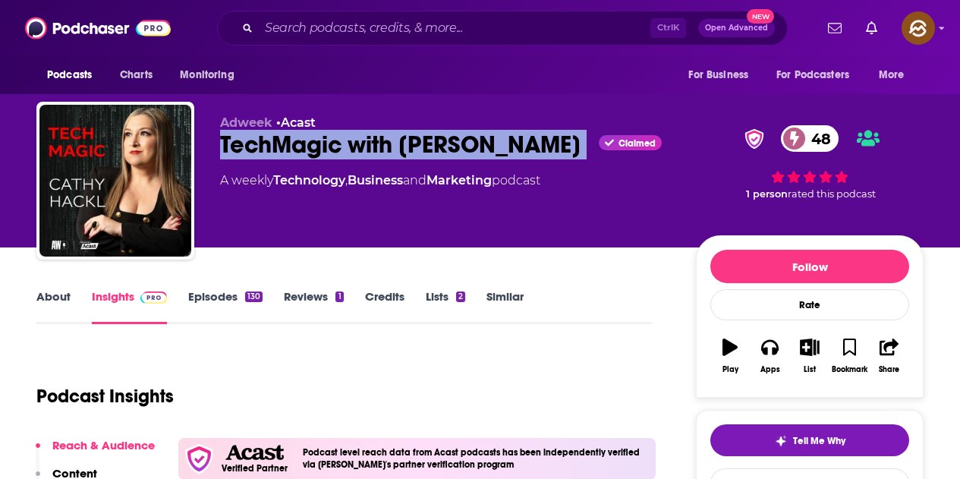
drag, startPoint x: 219, startPoint y: 144, endPoint x: 549, endPoint y: 162, distance: 330.6
click at [549, 162] on div "Adweek • Acast TechMagic with Cathy Hackl Claimed 48 A weekly Technology , Busi…" at bounding box center [479, 184] width 887 height 164
